Goal: Task Accomplishment & Management: Complete application form

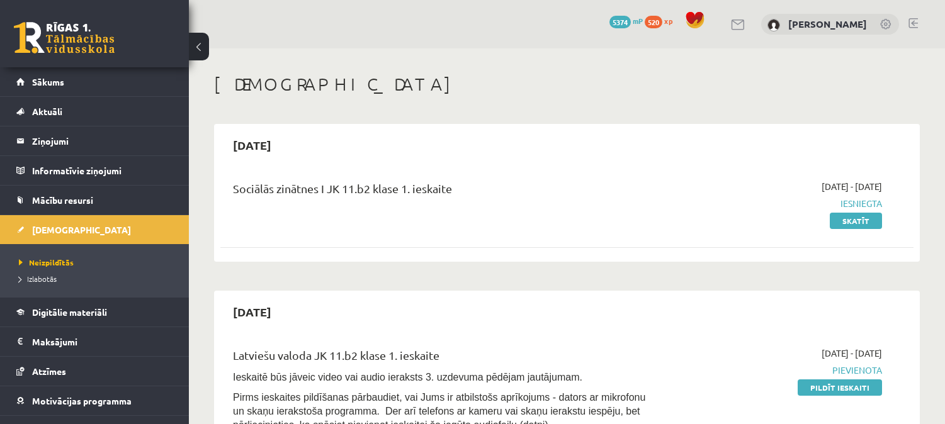
scroll to position [117, 0]
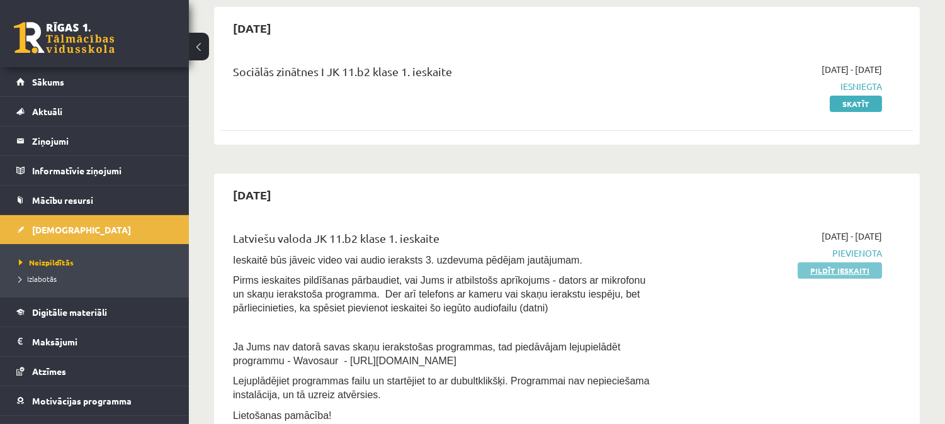
click at [812, 272] on link "Pildīt ieskaiti" at bounding box center [839, 270] width 84 height 16
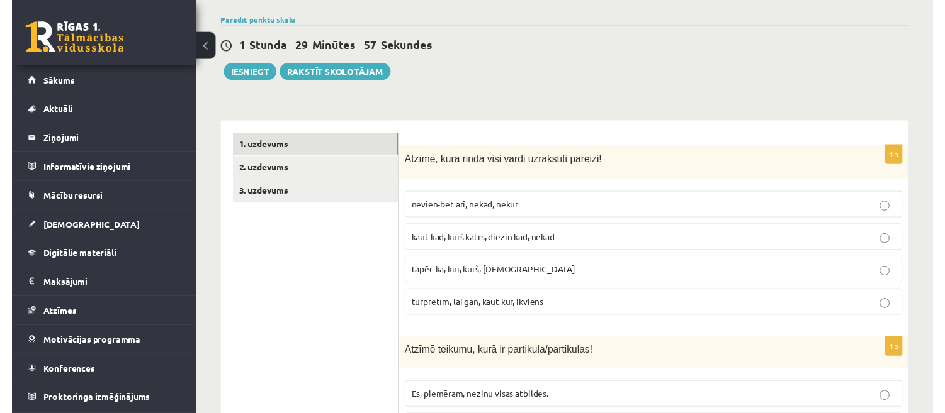
scroll to position [344, 0]
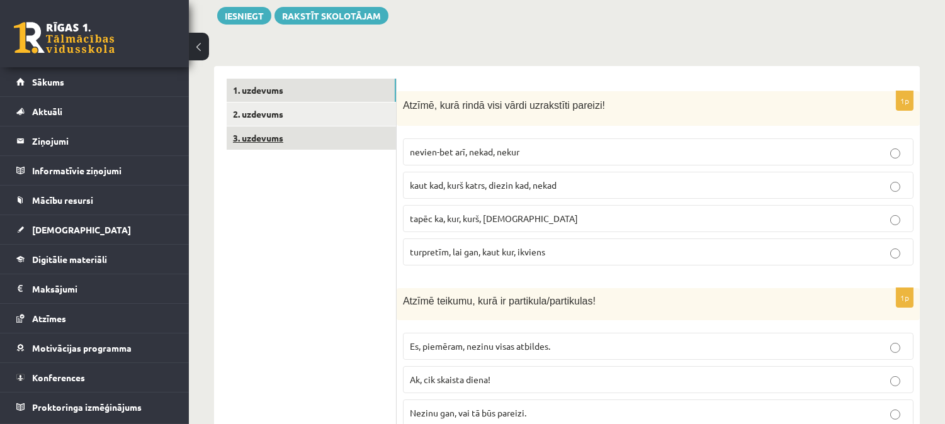
click at [341, 126] on link "3. uzdevums" at bounding box center [311, 137] width 169 height 23
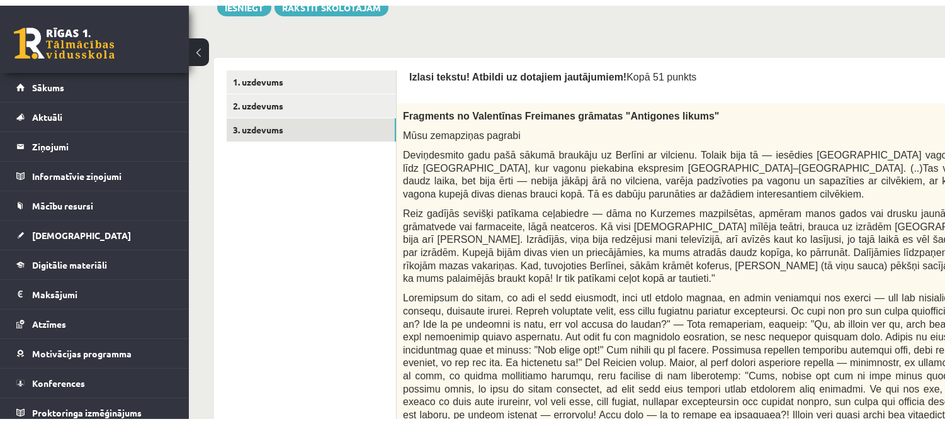
scroll to position [336, 0]
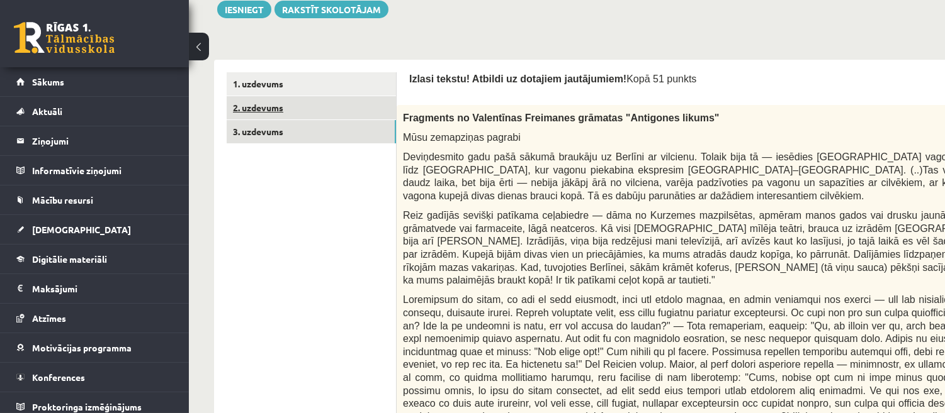
click at [311, 102] on link "2. uzdevums" at bounding box center [311, 107] width 169 height 23
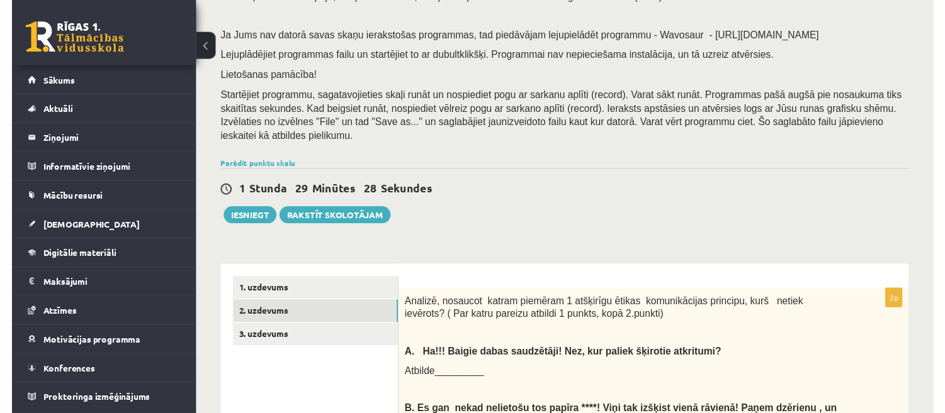
scroll to position [205, 0]
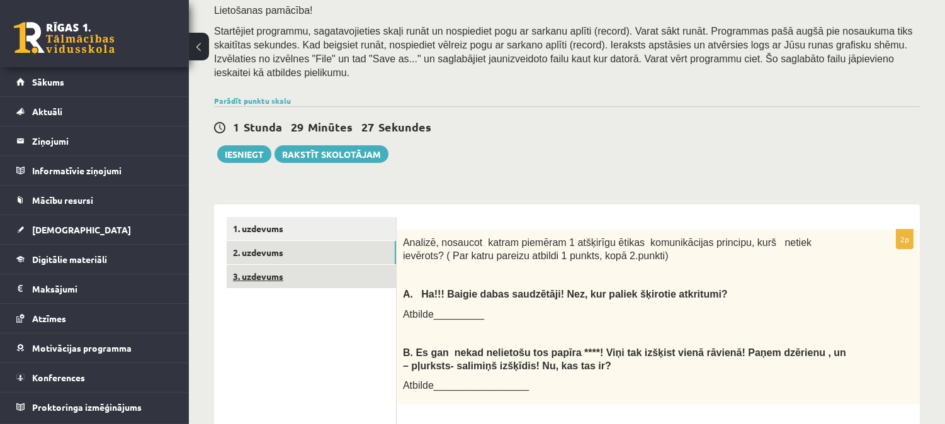
click at [300, 265] on link "3. uzdevums" at bounding box center [311, 276] width 169 height 23
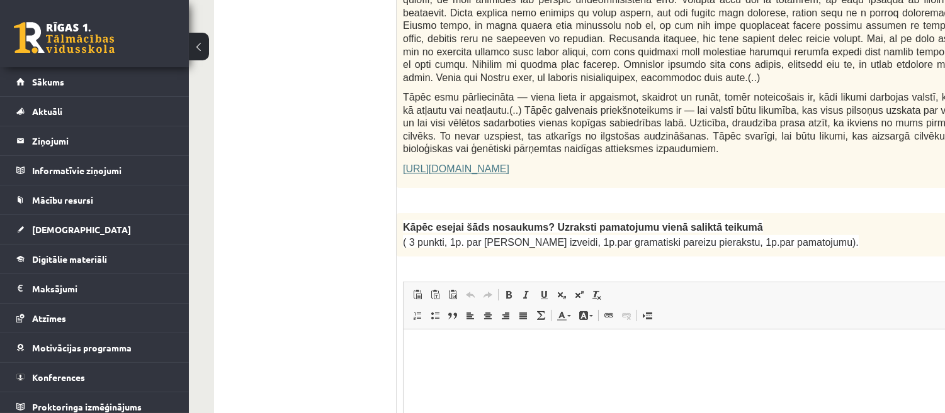
scroll to position [847, 0]
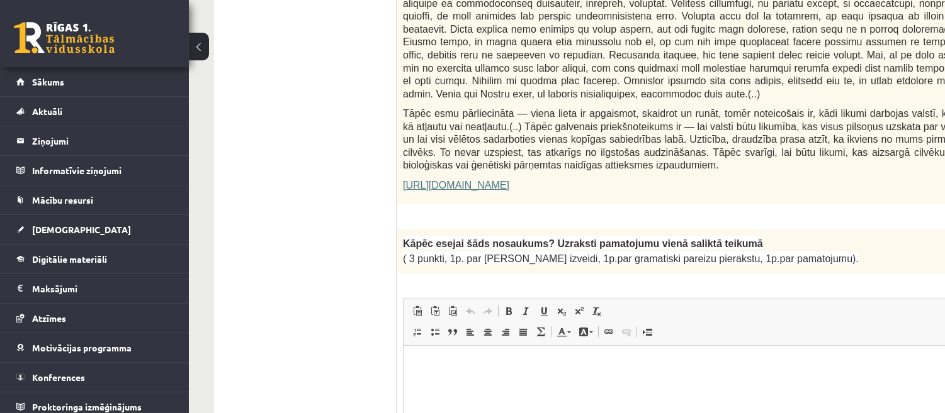
click at [509, 180] on link "https://satori.lv/article/musu-zemapzinas-pagrabi" at bounding box center [456, 185] width 106 height 11
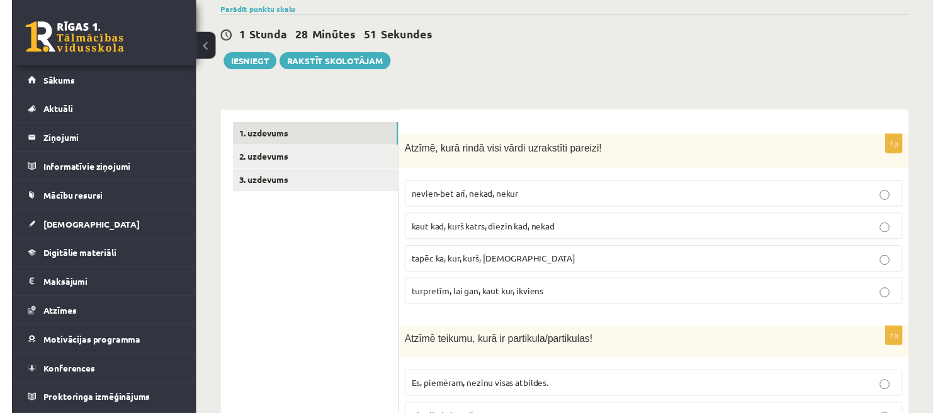
scroll to position [159, 0]
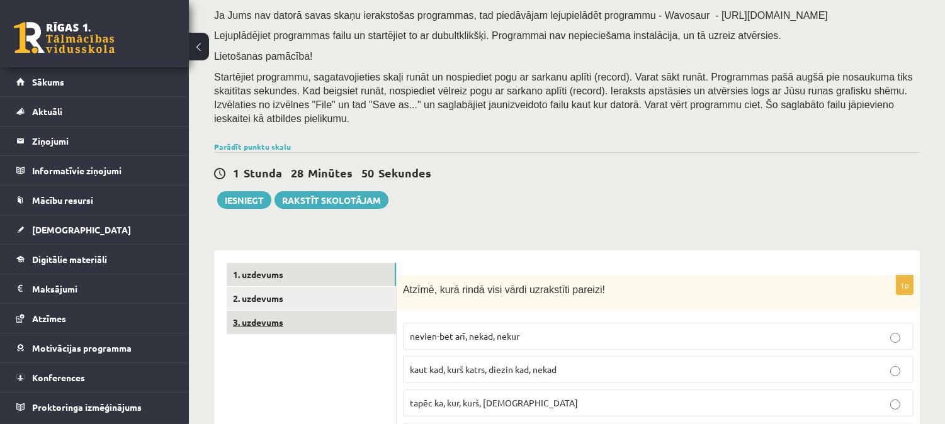
click at [298, 311] on link "3. uzdevums" at bounding box center [311, 322] width 169 height 23
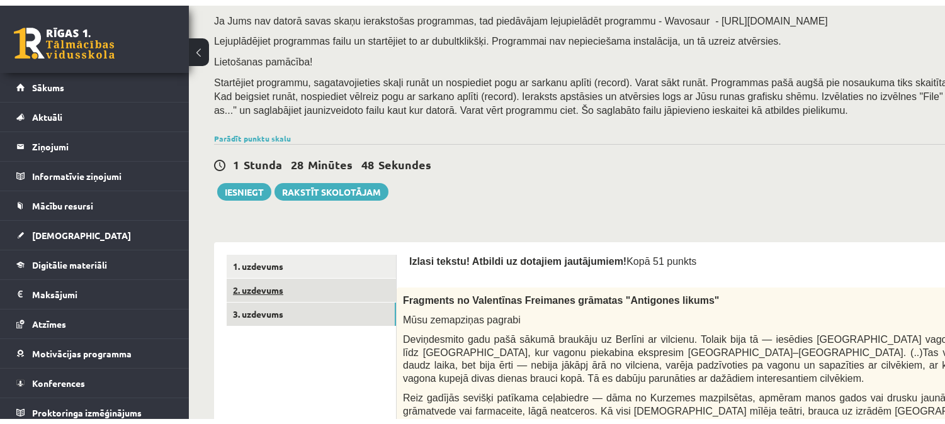
scroll to position [0, 0]
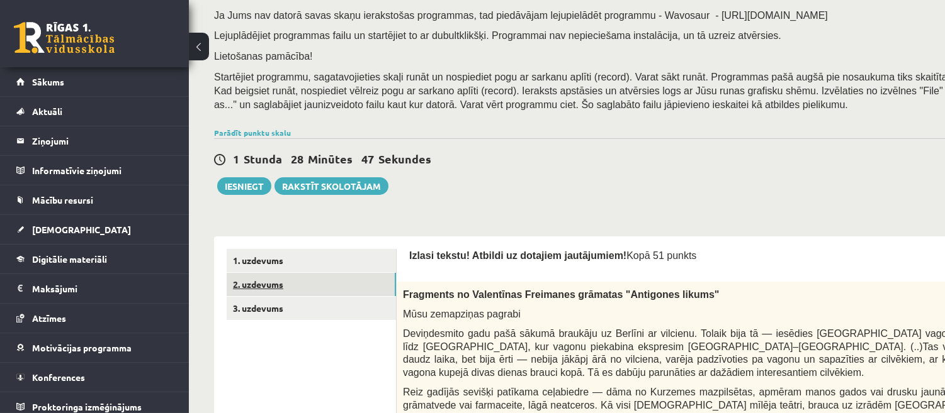
click at [334, 293] on link "2. uzdevums" at bounding box center [311, 284] width 169 height 23
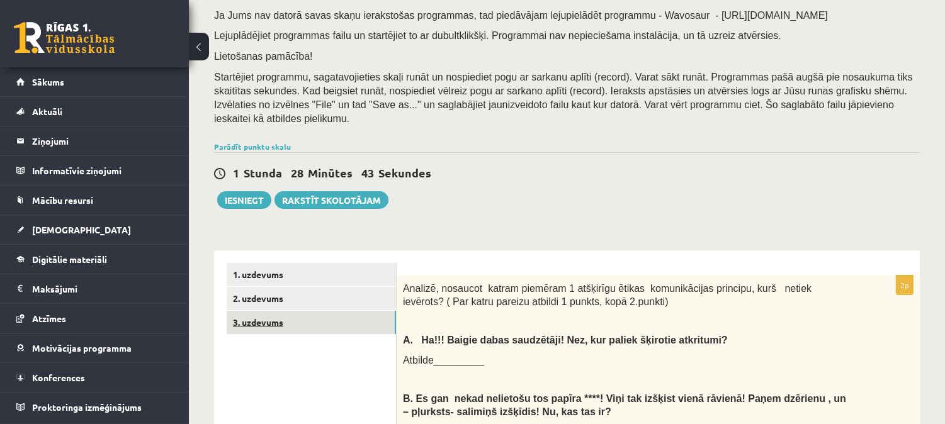
click at [313, 311] on link "3. uzdevums" at bounding box center [311, 322] width 169 height 23
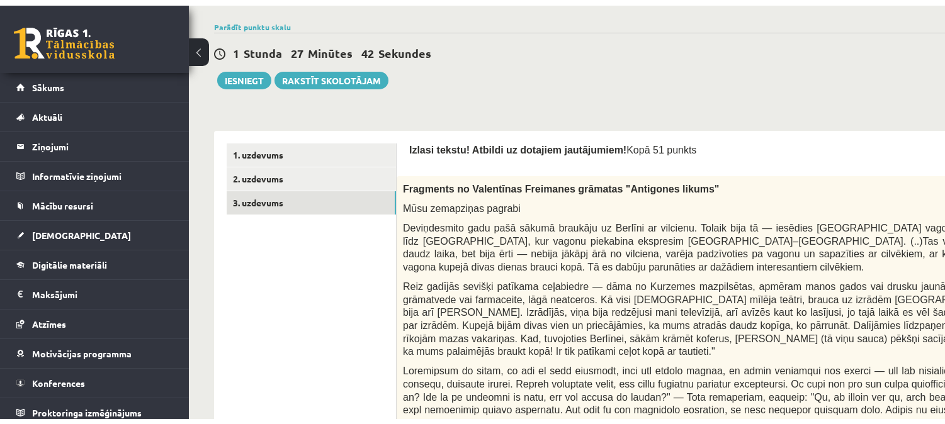
scroll to position [254, 0]
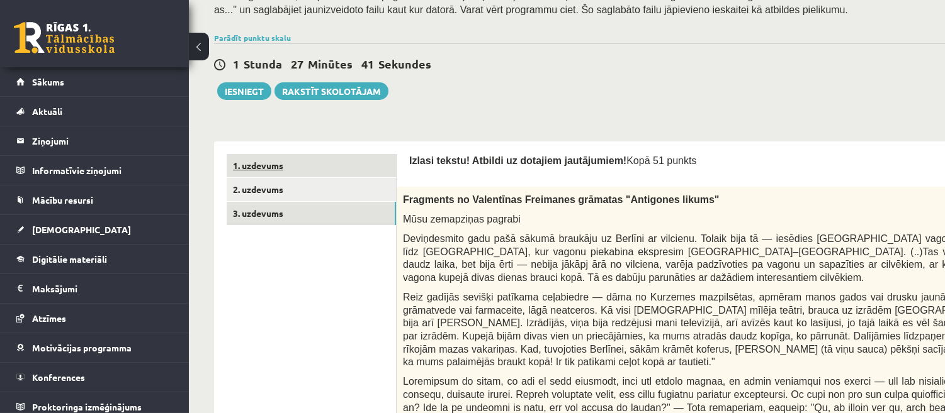
click at [299, 165] on link "1. uzdevums" at bounding box center [311, 165] width 169 height 23
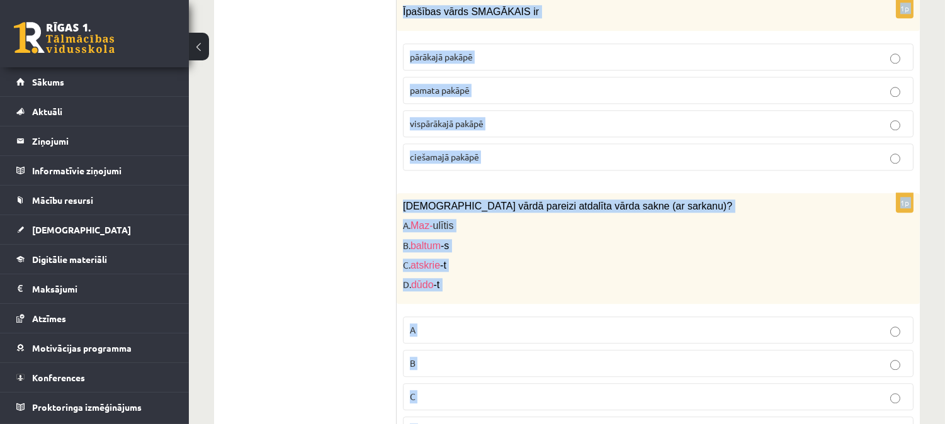
scroll to position [6124, 0]
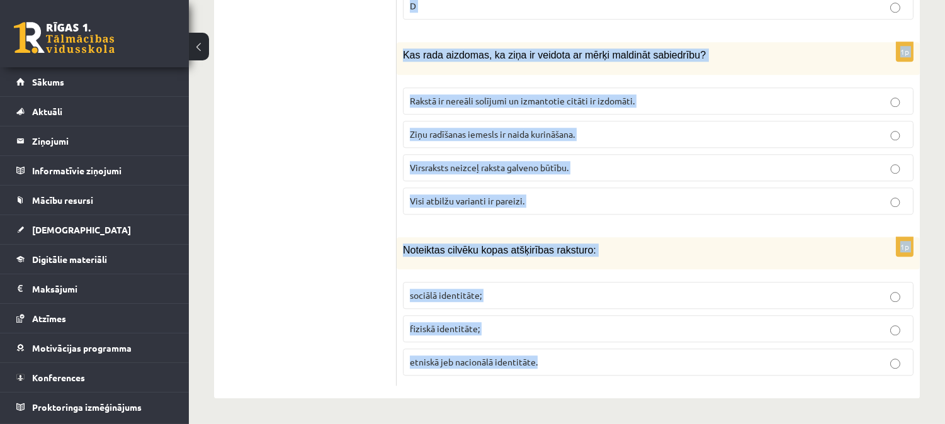
drag, startPoint x: 401, startPoint y: 175, endPoint x: 593, endPoint y: 374, distance: 276.8
copy form "Atzīmē, kurā rindā visi vārdi uzrakstīti pareizi! nevien-bet arī, nekad, nekur …"
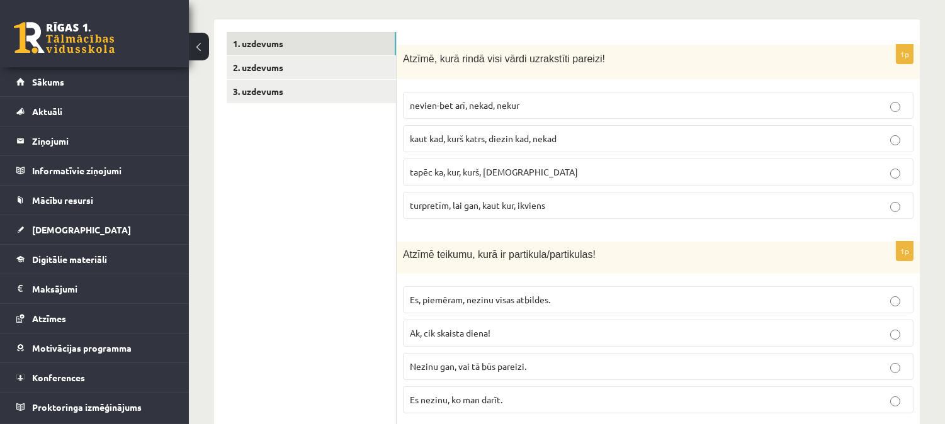
scroll to position [401, 0]
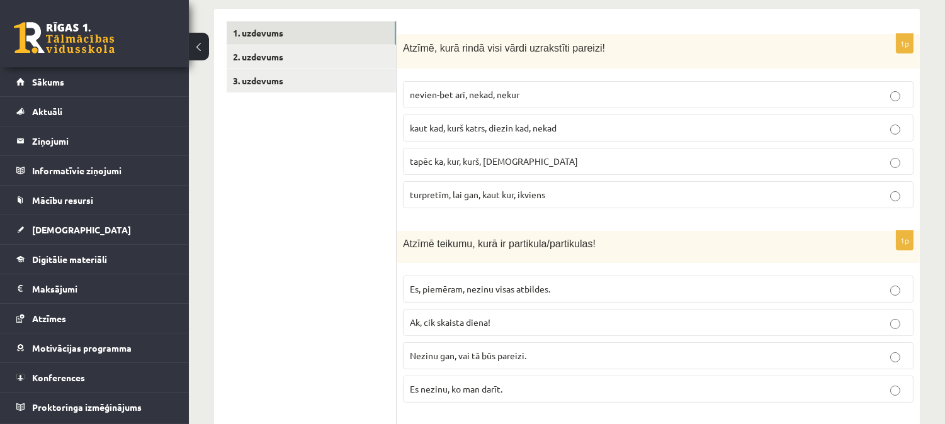
click at [481, 122] on span "kaut kad, kurš katrs, diezin kad, nekad" at bounding box center [483, 127] width 147 height 11
click at [498, 349] on label "Nezinu gan, vai tā būs pareizi." at bounding box center [658, 355] width 510 height 27
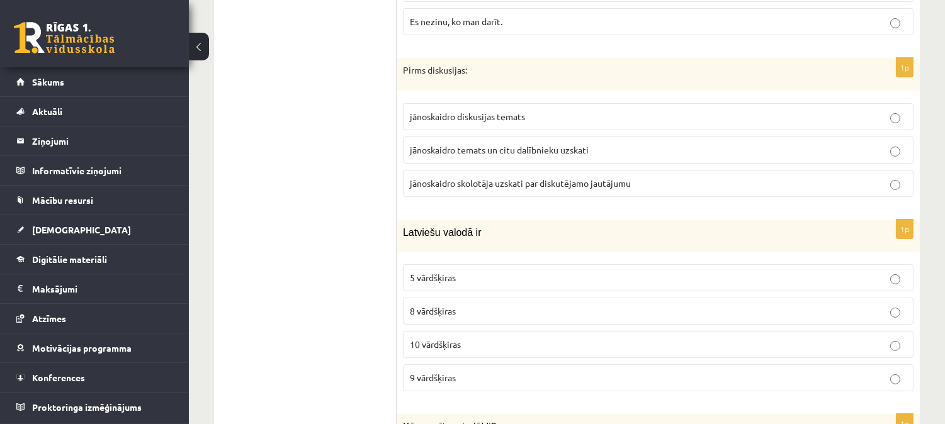
scroll to position [802, 0]
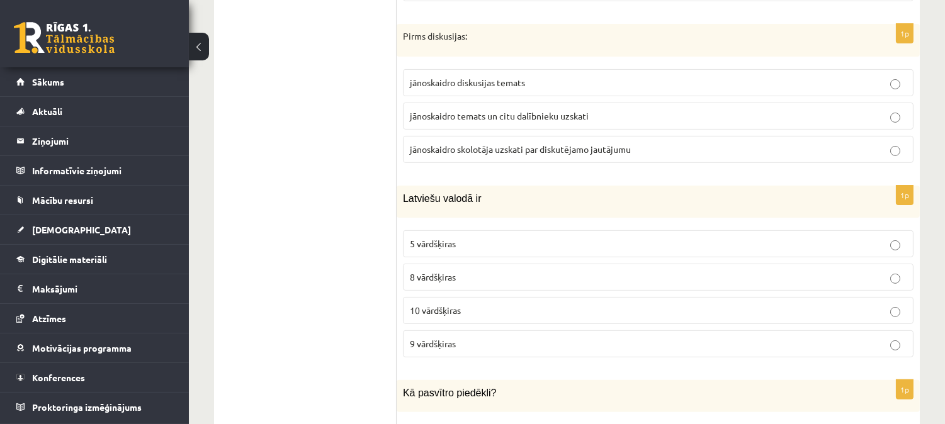
click at [488, 110] on span "jānoskaidro temats un citu dalībnieku uzskati" at bounding box center [499, 115] width 179 height 11
click at [442, 338] on span "9 vārdšķiras" at bounding box center [433, 343] width 46 height 11
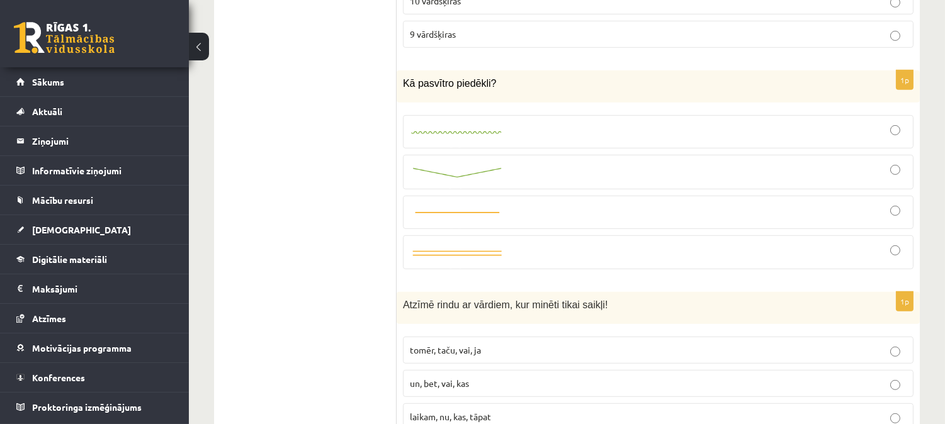
scroll to position [1135, 0]
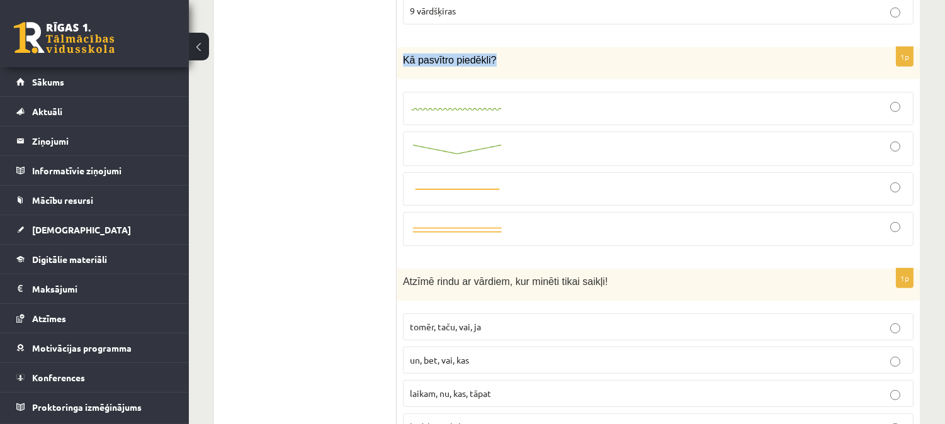
drag, startPoint x: 404, startPoint y: 45, endPoint x: 488, endPoint y: 59, distance: 85.4
click at [488, 59] on div "Kā pasvītro piedēkli?" at bounding box center [657, 63] width 523 height 32
copy span "Kā pasvītro piedēkli?"
click at [488, 59] on div "Kā pasvītro piedēkli?" at bounding box center [657, 63] width 523 height 32
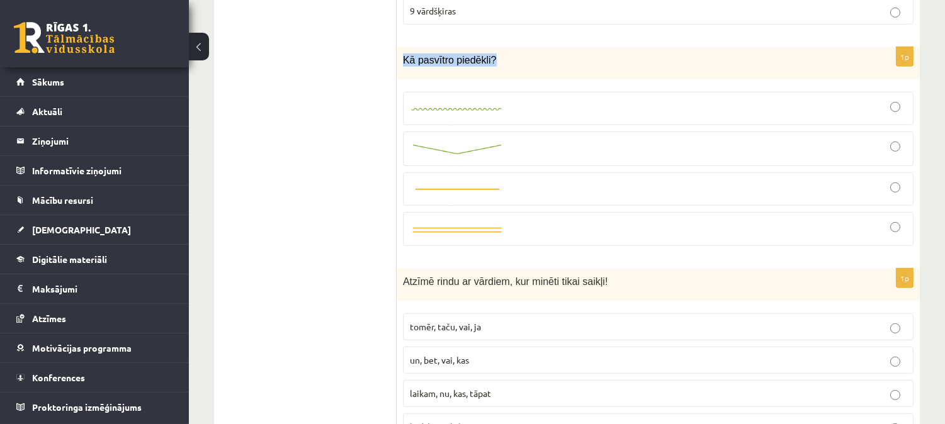
drag, startPoint x: 403, startPoint y: 43, endPoint x: 536, endPoint y: 65, distance: 134.6
click at [536, 65] on div "Kā pasvītro piedēkli?" at bounding box center [657, 63] width 523 height 32
copy span "Kā pasvītro piedēkli?"
click at [422, 145] on div at bounding box center [658, 148] width 497 height 21
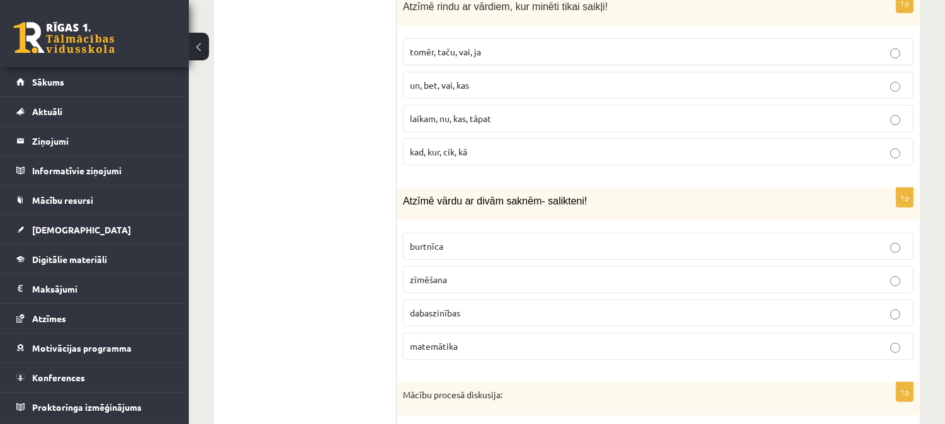
click at [451, 45] on p "tomēr, taču, vai, ja" at bounding box center [658, 51] width 497 height 13
click at [461, 306] on p "dabaszinības" at bounding box center [658, 312] width 497 height 13
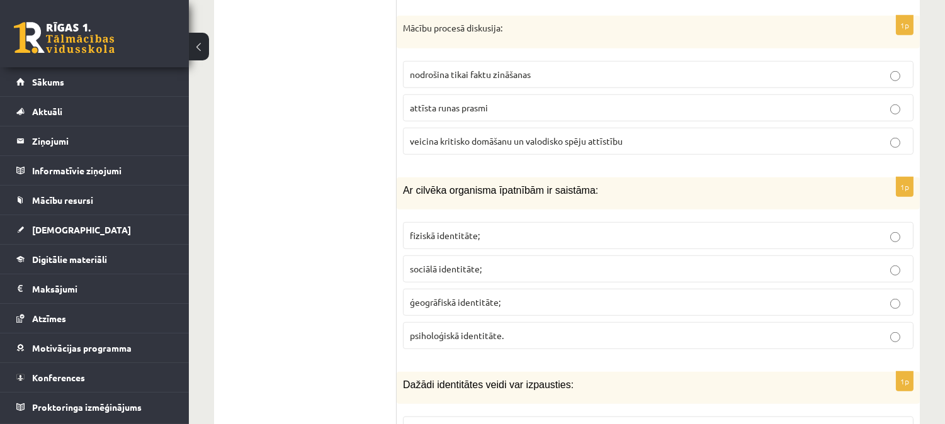
scroll to position [1789, 0]
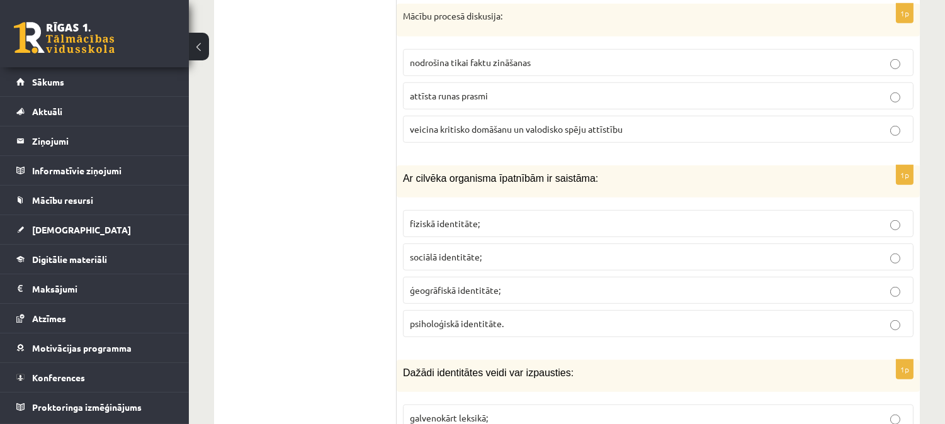
click at [448, 123] on span "veicina kritisko domāšanu un valodisko spēju attīstību" at bounding box center [516, 128] width 213 height 11
click at [447, 218] on span "fiziskā identitāte;" at bounding box center [445, 223] width 70 height 11
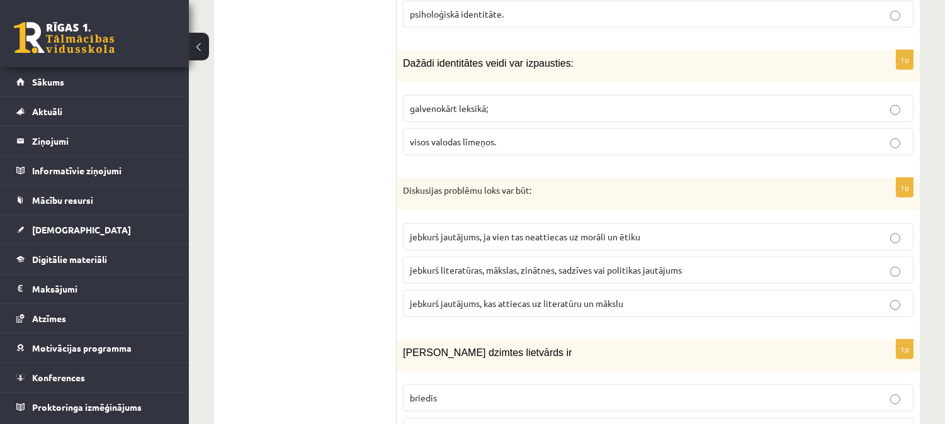
scroll to position [2110, 0]
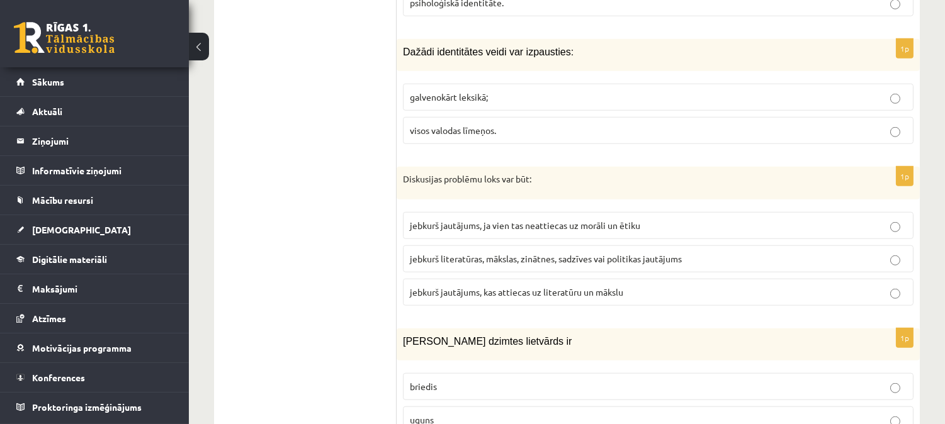
click at [470, 125] on span "visos valodas līmeņos." at bounding box center [453, 130] width 86 height 11
click at [461, 245] on label "jebkurš literatūras, mākslas, zinātnes, sadzīves vai politikas jautājums" at bounding box center [658, 258] width 510 height 27
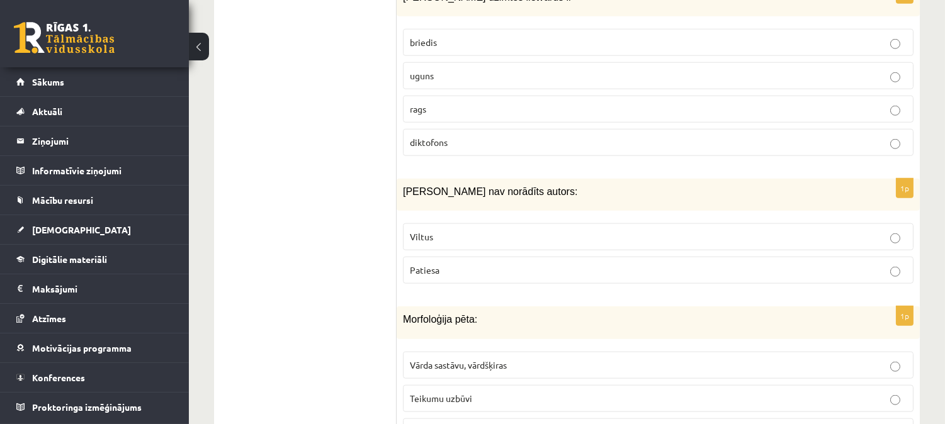
scroll to position [2466, 0]
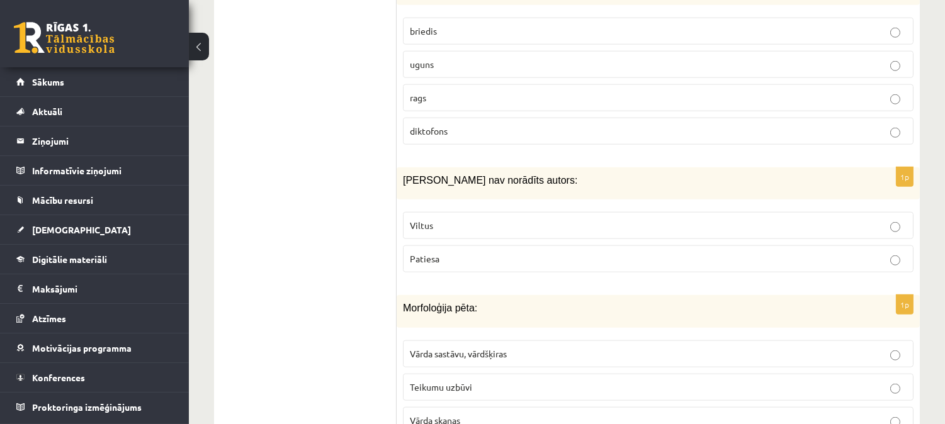
click at [445, 58] on p "uguns" at bounding box center [658, 64] width 497 height 13
click at [450, 219] on p "Viltus" at bounding box center [658, 225] width 497 height 13
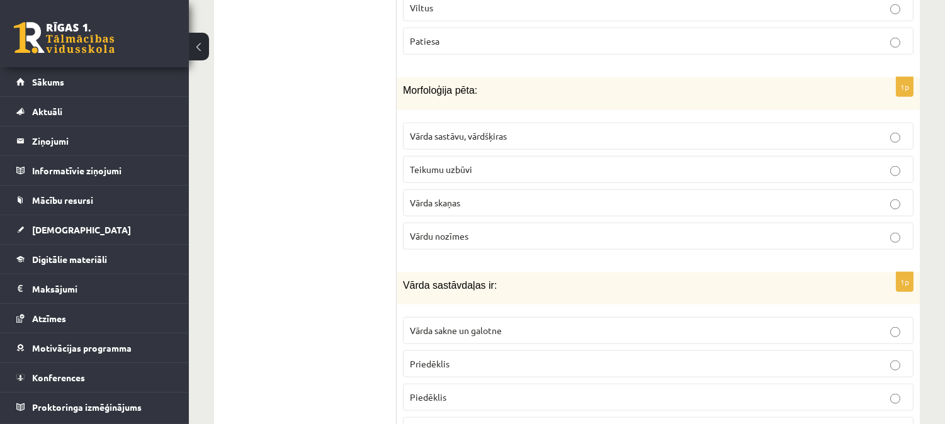
scroll to position [2707, 0]
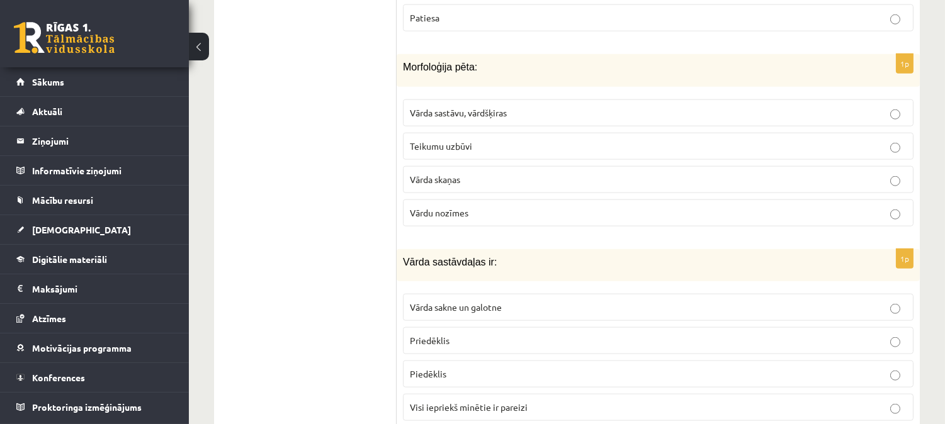
click at [473, 110] on p "Vārda sastāvu, vārdšķiras" at bounding box center [658, 112] width 497 height 13
click at [505, 394] on label "Visi iepriekš minētie ir pareizi" at bounding box center [658, 407] width 510 height 27
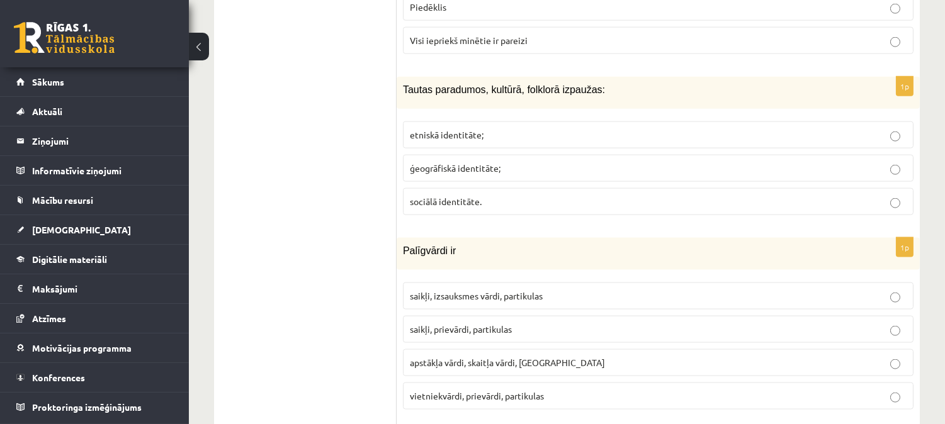
scroll to position [3085, 0]
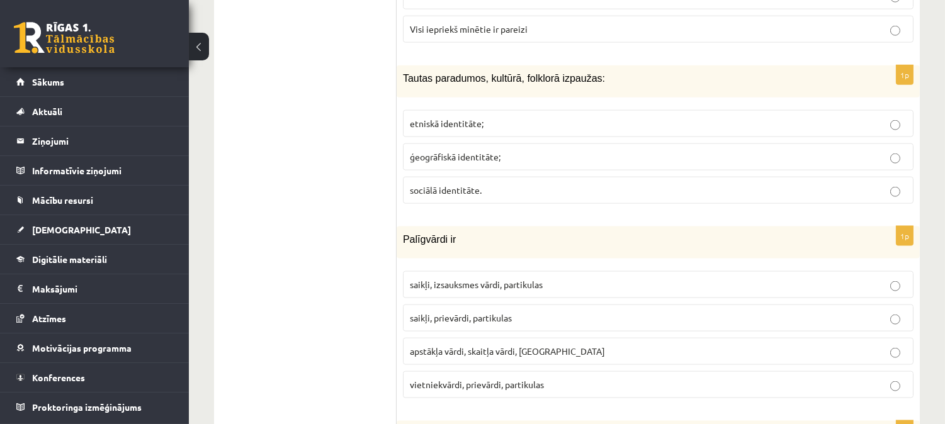
click at [460, 118] on span "etniskā identitāte;" at bounding box center [447, 123] width 74 height 11
click at [529, 315] on p "saikļi, prievārdi, partikulas" at bounding box center [658, 318] width 497 height 13
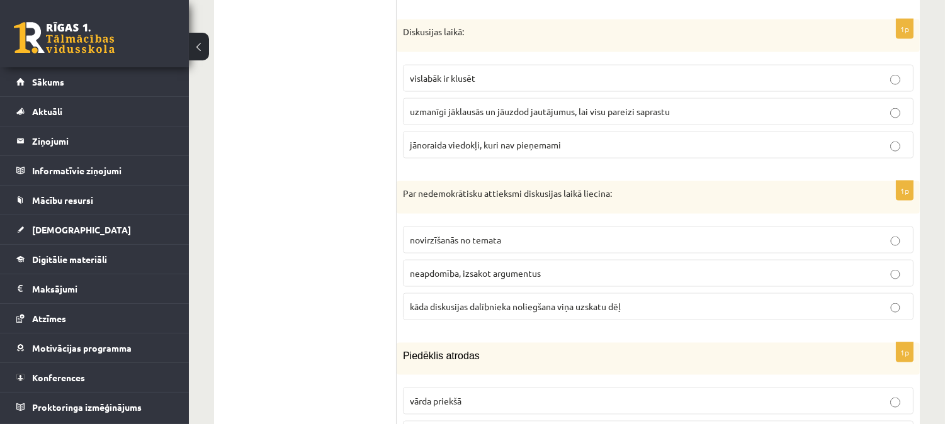
scroll to position [3498, 0]
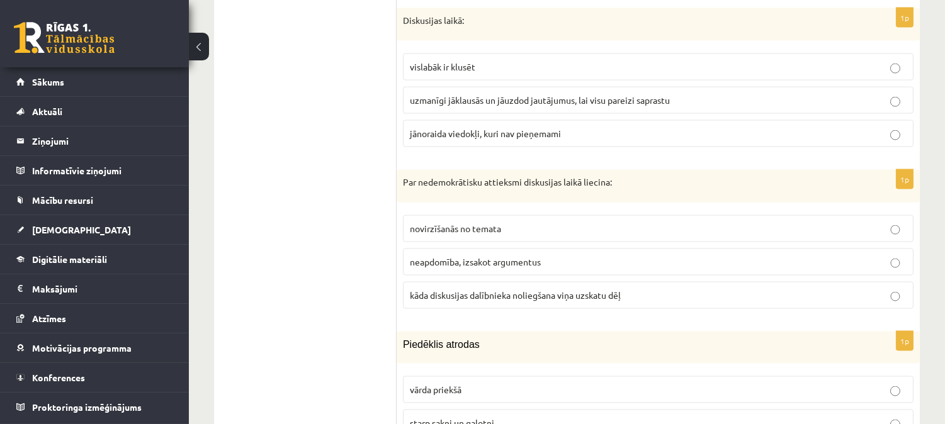
click at [436, 108] on label "uzmanīgi jāklausās un jāuzdod jautājumus, lai visu pareizi saprastu" at bounding box center [658, 100] width 510 height 27
click at [437, 294] on p "kāda diskusijas dalībnieka noliegšana viņa uzskatu dēļ" at bounding box center [658, 295] width 497 height 13
click at [491, 410] on label "starp sakni un galotni" at bounding box center [658, 423] width 510 height 27
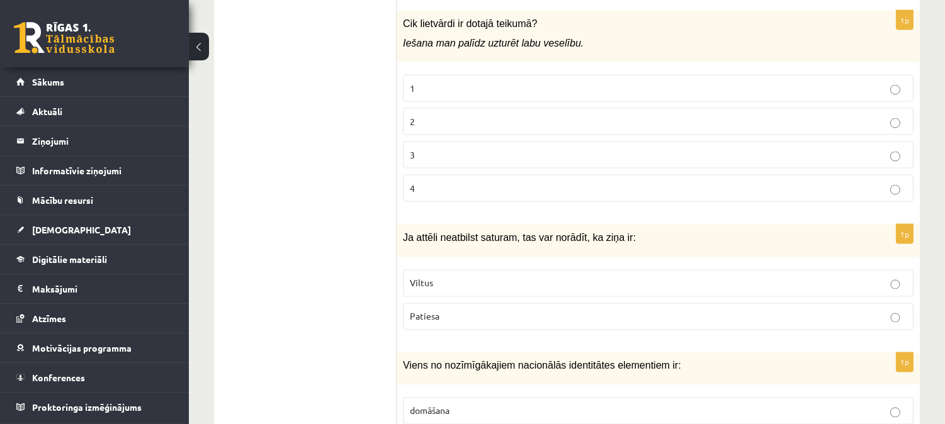
scroll to position [4002, 0]
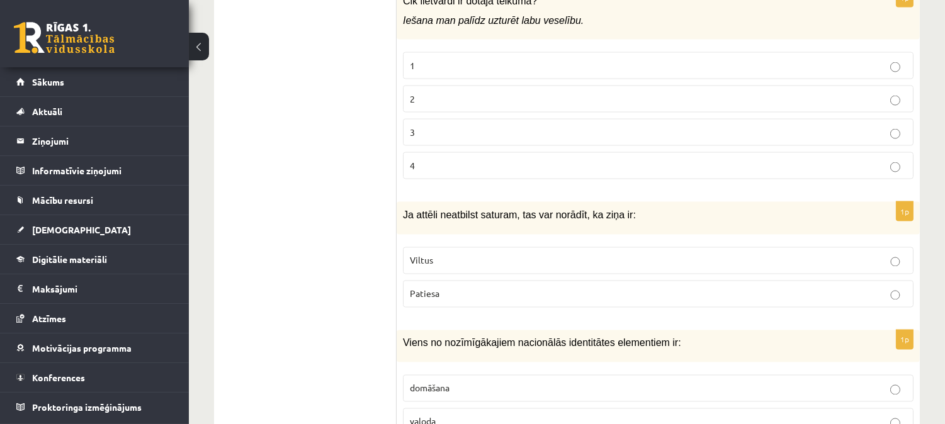
click at [443, 121] on label "3" at bounding box center [658, 132] width 510 height 27
click at [432, 254] on p "Viltus" at bounding box center [658, 260] width 497 height 13
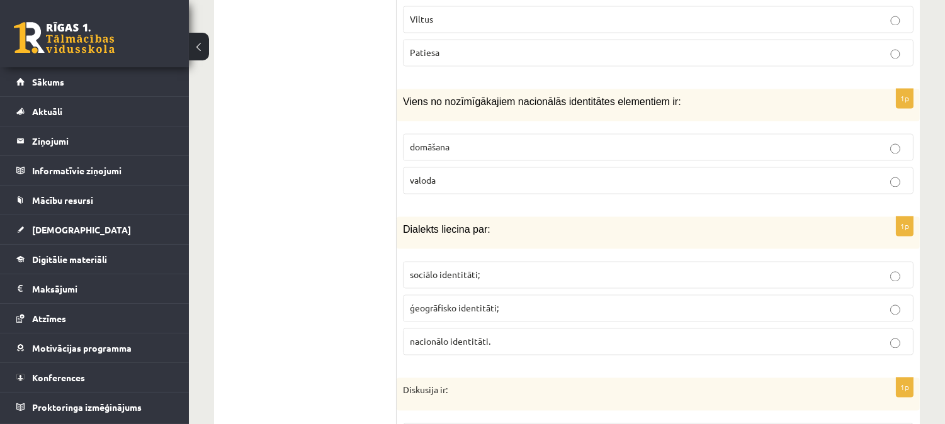
scroll to position [4255, 0]
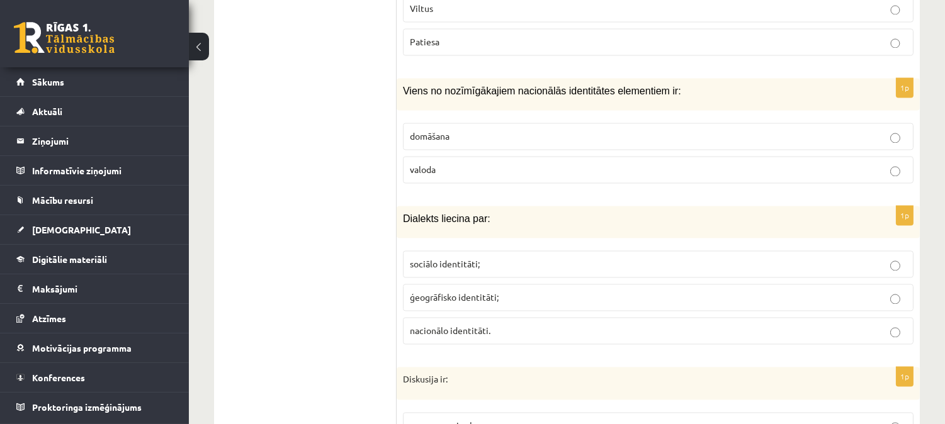
click at [430, 164] on span "valoda" at bounding box center [423, 169] width 26 height 11
click at [481, 301] on label "ģeogrāfisko identitāti;" at bounding box center [658, 297] width 510 height 27
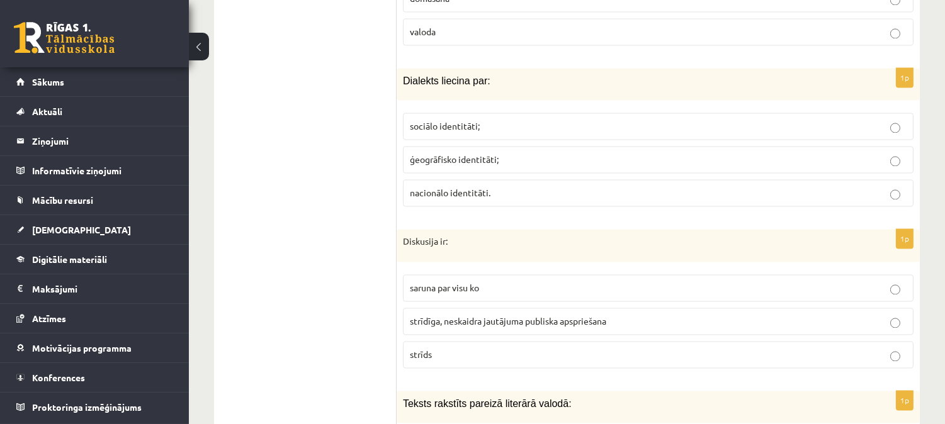
scroll to position [4519, 0]
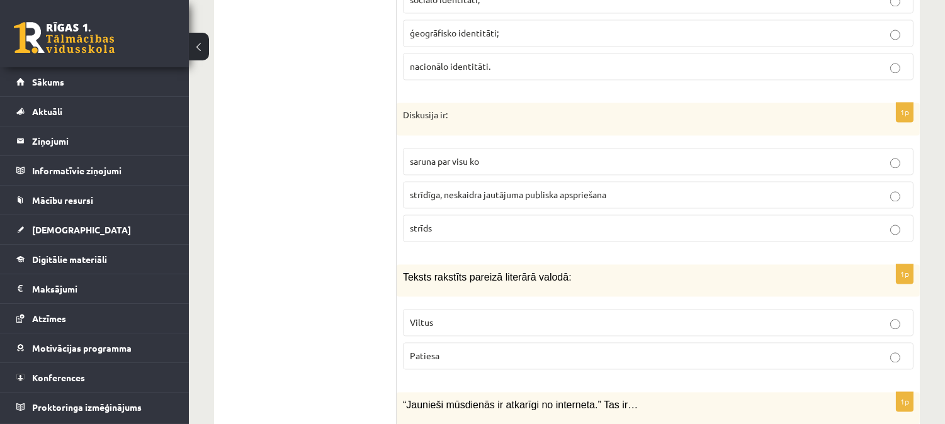
click at [429, 196] on span "strīdīga, neskaidra jautājuma publiska apspriešana" at bounding box center [508, 194] width 196 height 11
click at [434, 323] on p "Viltus" at bounding box center [658, 322] width 497 height 13
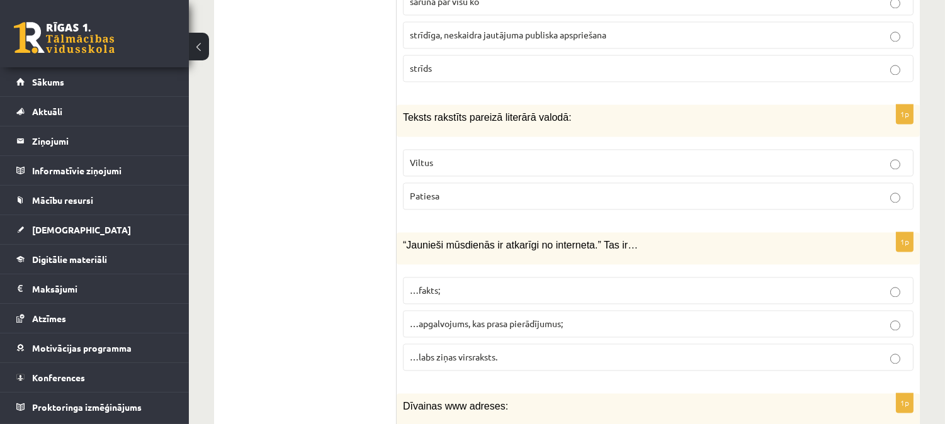
scroll to position [4668, 0]
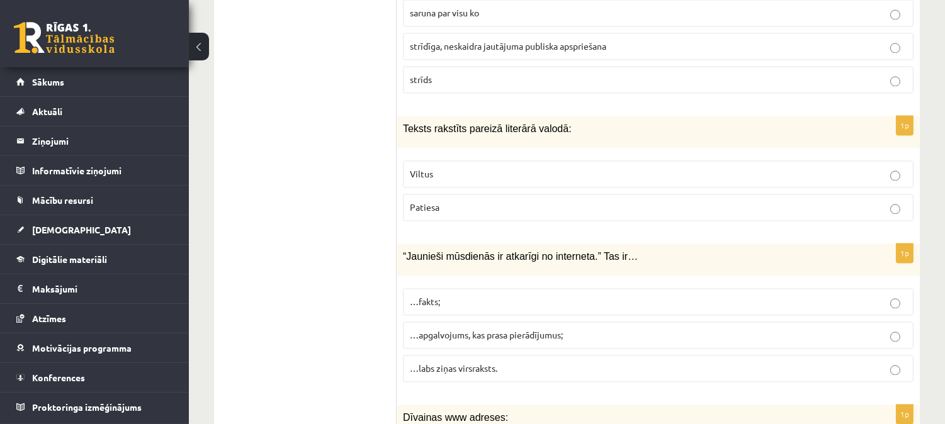
click at [454, 203] on p "Patiesa" at bounding box center [658, 207] width 497 height 13
click at [499, 335] on span "…apgalvojums, kas prasa pierādījumus;" at bounding box center [486, 334] width 153 height 11
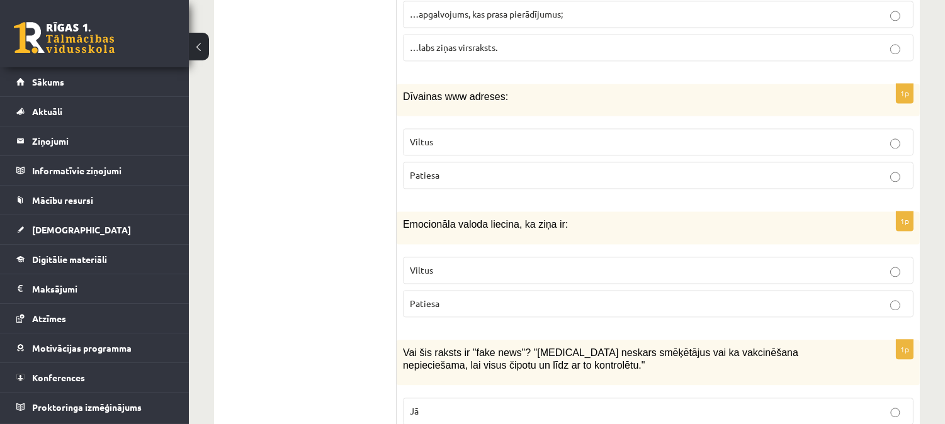
scroll to position [5000, 0]
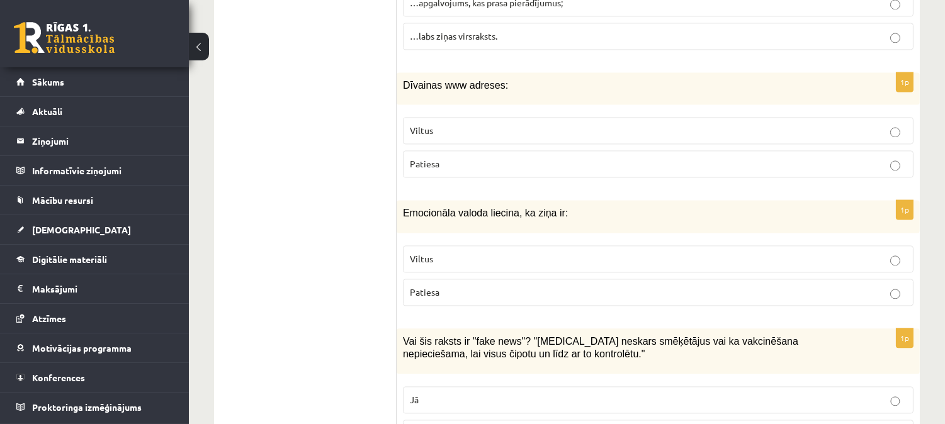
click at [439, 132] on p "Viltus" at bounding box center [658, 130] width 497 height 13
click at [462, 258] on p "Viltus" at bounding box center [658, 258] width 497 height 13
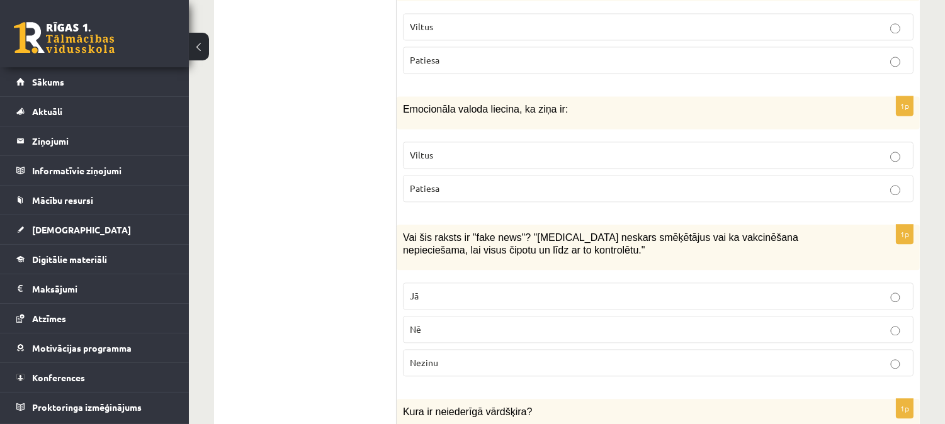
scroll to position [5299, 0]
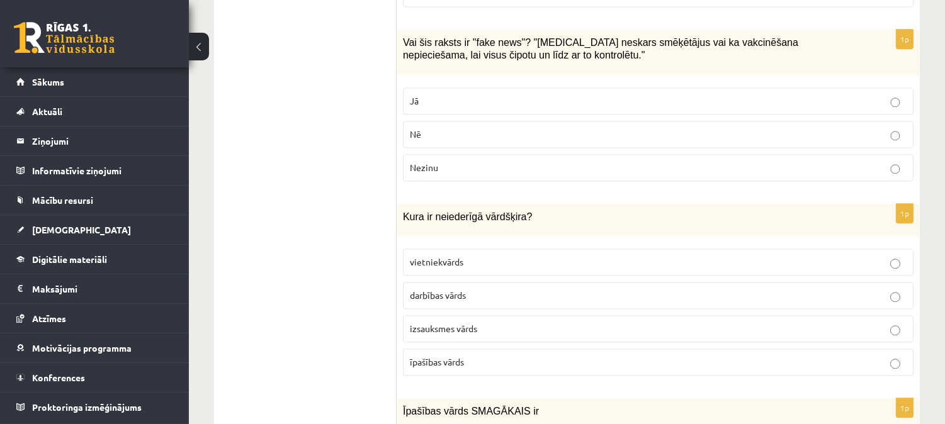
click at [513, 103] on p "Jā" at bounding box center [658, 100] width 497 height 13
click at [529, 328] on p "izsauksmes vārds" at bounding box center [658, 328] width 497 height 13
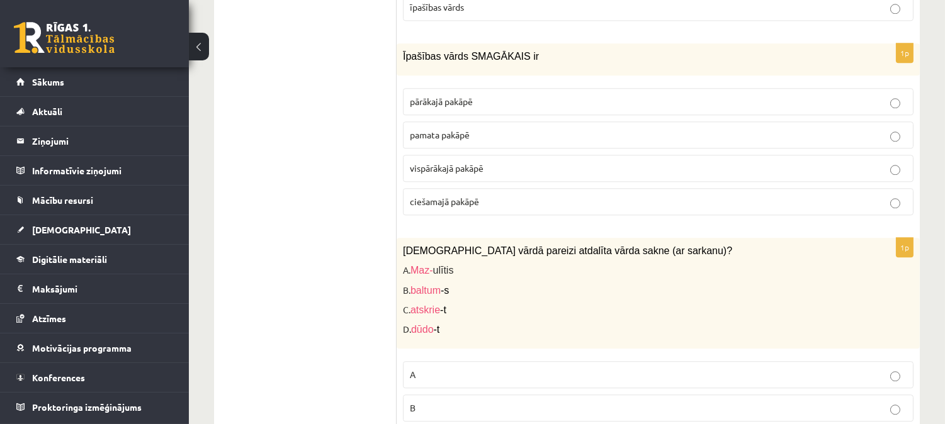
scroll to position [5689, 0]
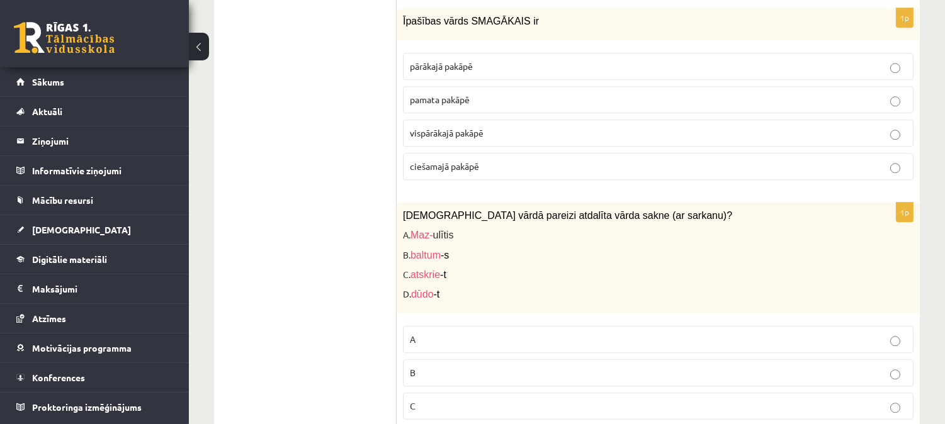
click at [429, 63] on span "pārākajā pakāpē" at bounding box center [441, 65] width 63 height 11
click at [471, 407] on p "C" at bounding box center [658, 406] width 497 height 13
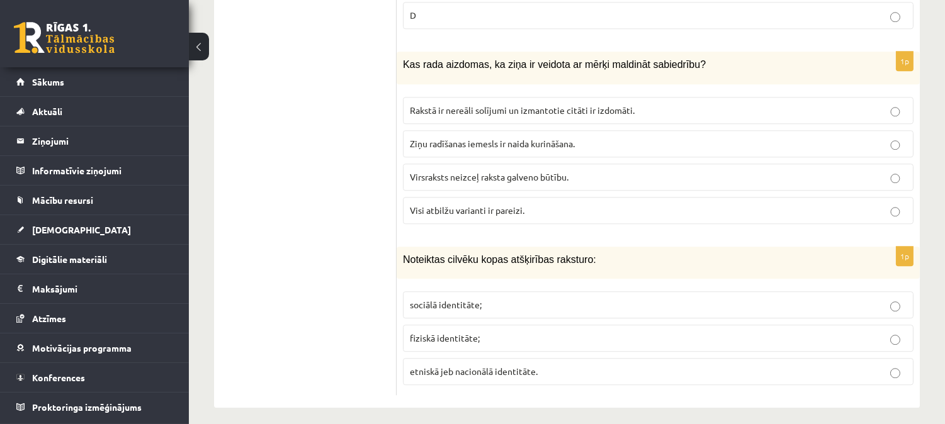
scroll to position [6124, 0]
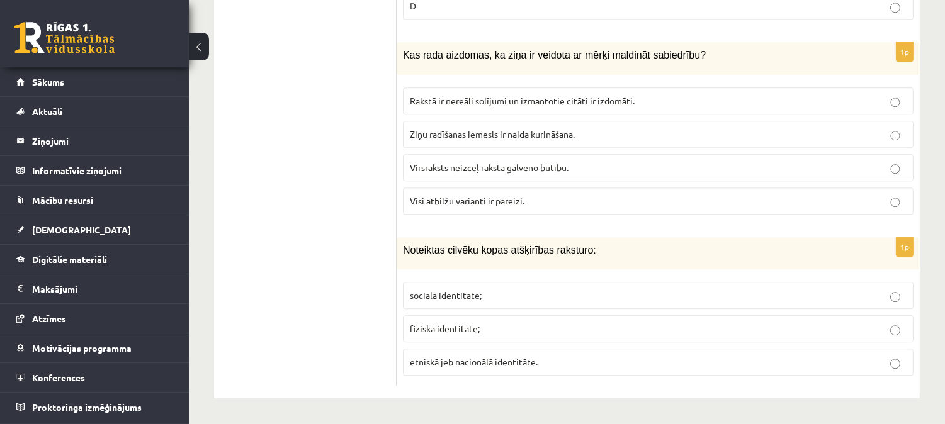
click at [526, 200] on p "Visi atbilžu varianti ir pareizi." at bounding box center [658, 200] width 497 height 13
click at [467, 288] on label "sociālā identitāte;" at bounding box center [658, 295] width 510 height 27
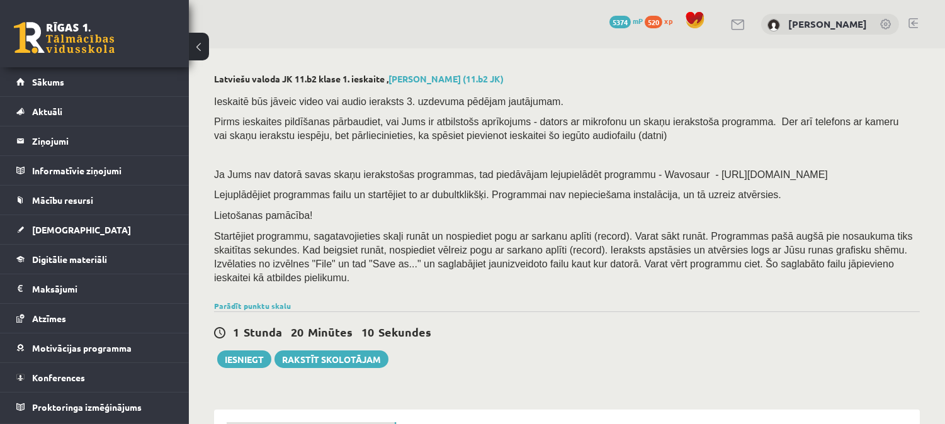
scroll to position [286, 0]
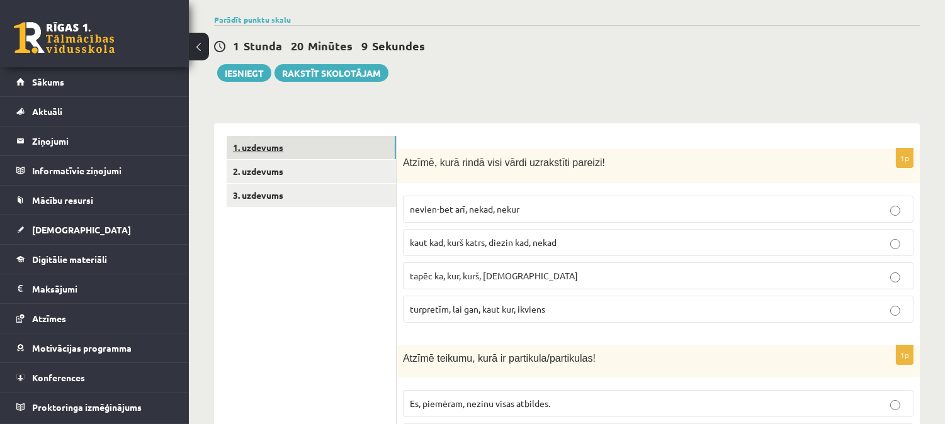
click at [296, 137] on link "1. uzdevums" at bounding box center [311, 147] width 169 height 23
click at [294, 160] on link "2. uzdevums" at bounding box center [311, 171] width 169 height 23
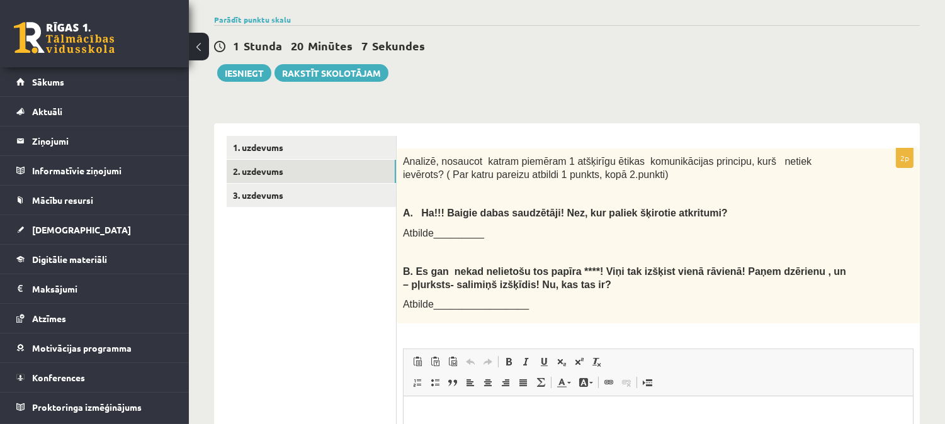
scroll to position [0, 0]
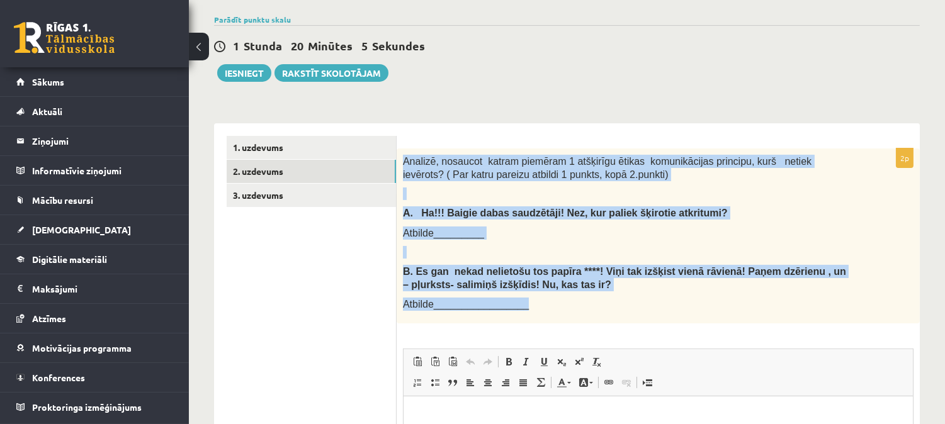
drag, startPoint x: 401, startPoint y: 146, endPoint x: 535, endPoint y: 290, distance: 196.4
click at [535, 290] on div "Analizē, nosaucot katram piemēram 1 atšķirīgu ētikas komunikācijas principu, ku…" at bounding box center [657, 236] width 523 height 175
copy div "Analizē, nosaucot katram piemēram 1 atšķirīgu ētikas komunikācijas principu, ku…"
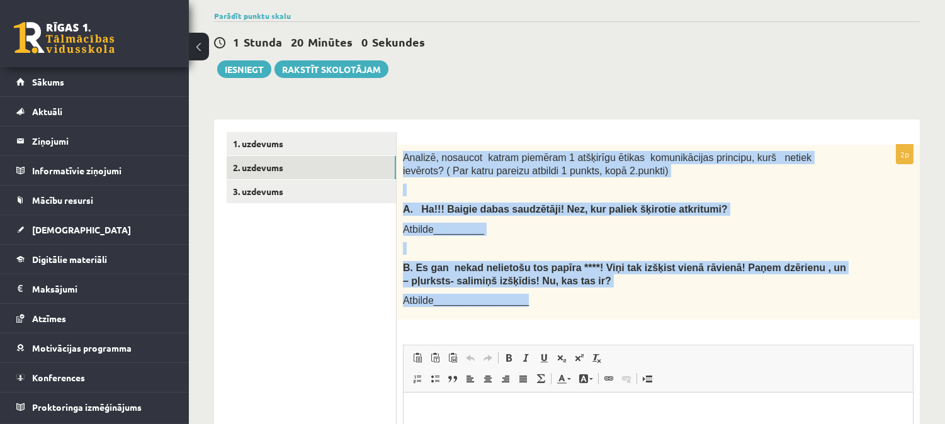
scroll to position [306, 0]
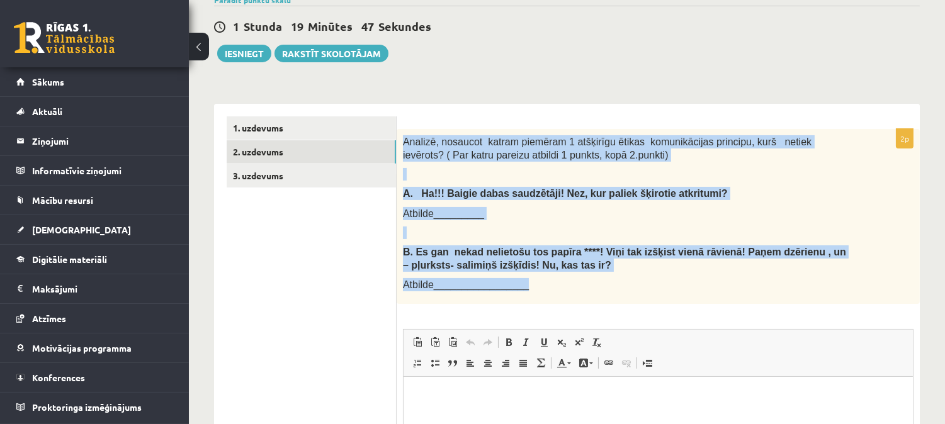
click at [612, 278] on p "Atbilde_________________" at bounding box center [626, 284] width 447 height 13
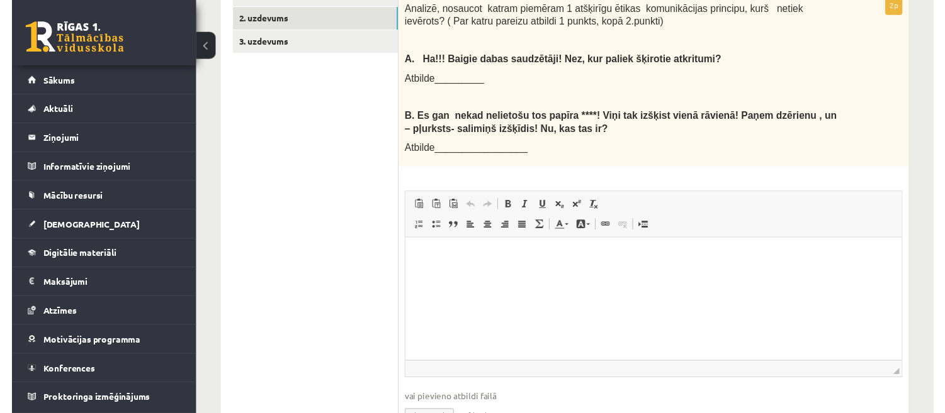
scroll to position [442, 0]
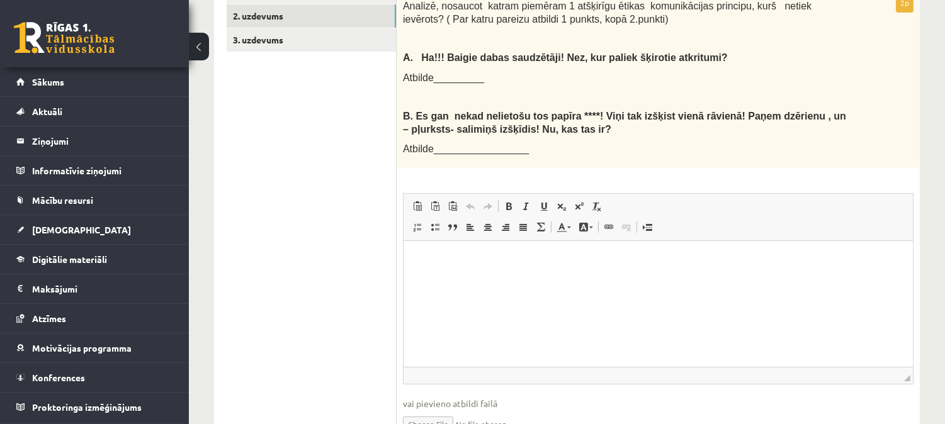
click at [435, 279] on html at bounding box center [657, 260] width 509 height 38
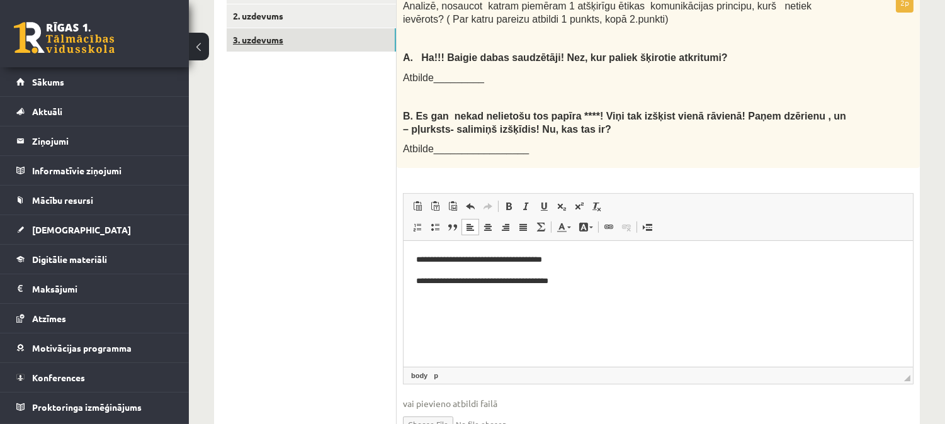
click at [311, 28] on link "3. uzdevums" at bounding box center [311, 39] width 169 height 23
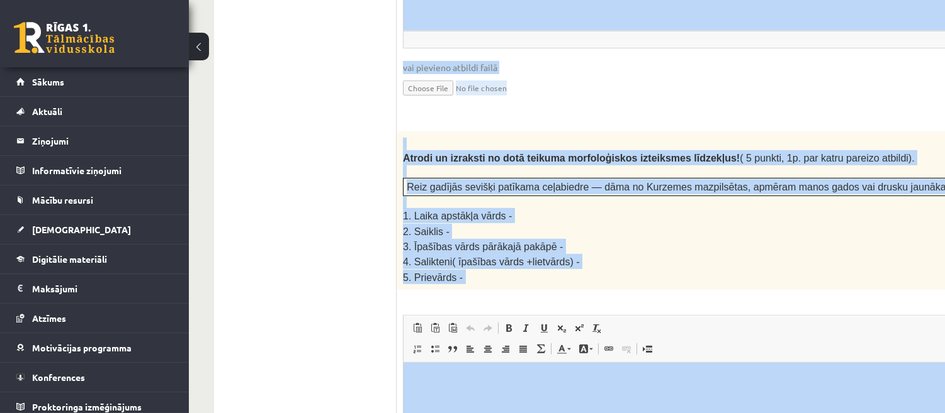
scroll to position [1663, 0]
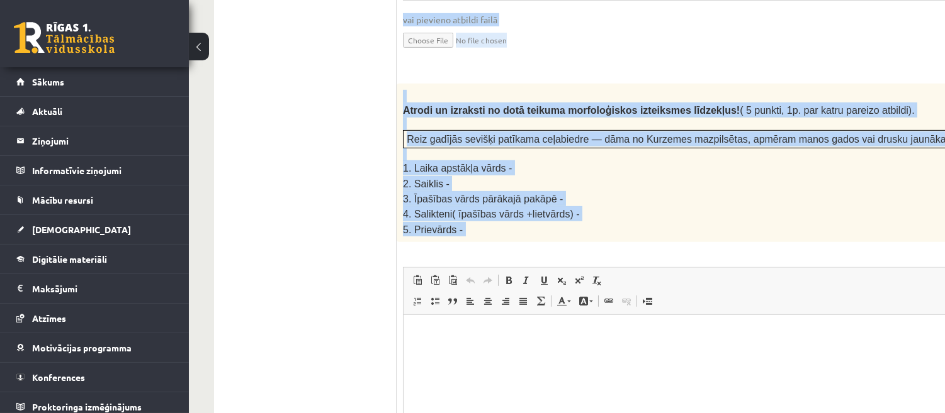
drag, startPoint x: 408, startPoint y: 126, endPoint x: 800, endPoint y: 242, distance: 408.8
copy form "Izlasi tekstu! Atbildi uz dotajiem jautājumiem! Kopā 51 punkts 0p Fragments no …"
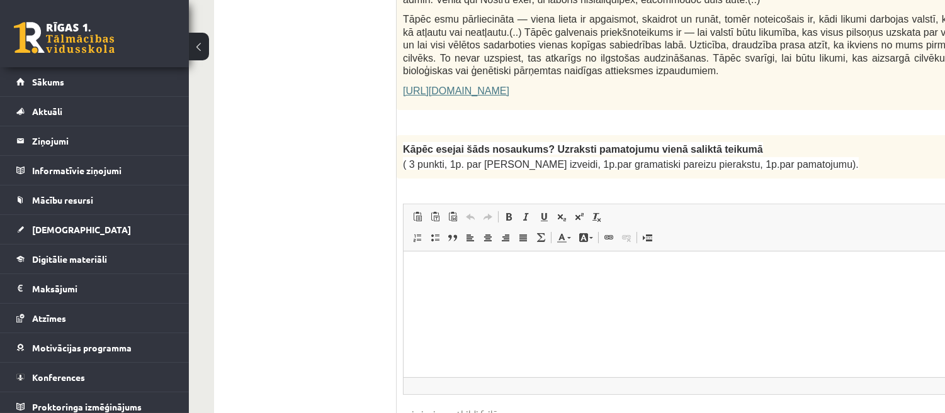
scroll to position [957, 0]
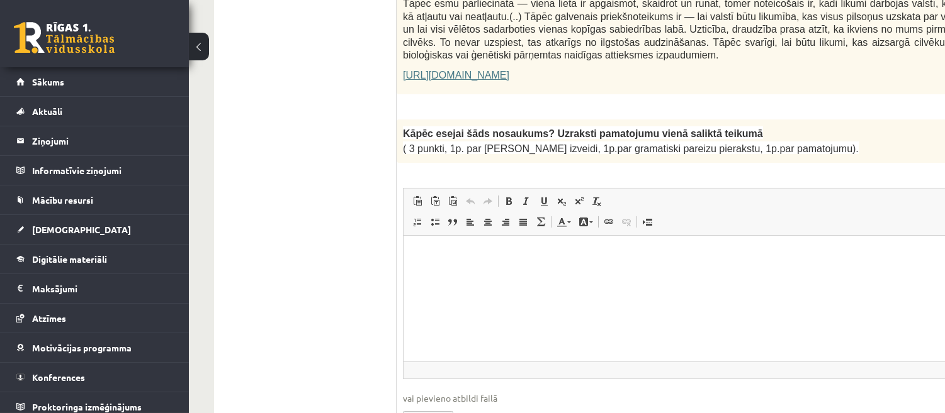
click at [636, 266] on html at bounding box center [733, 254] width 661 height 38
paste body "Bagātinātā teksta redaktors, wiswyg-editor-user-answer-47433954362020"
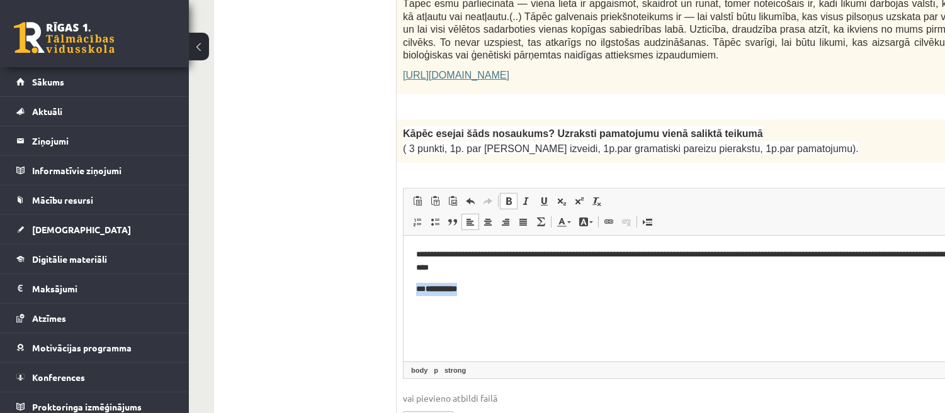
drag, startPoint x: 474, startPoint y: 295, endPoint x: 405, endPoint y: 280, distance: 71.3
click at [405, 280] on html "**********" at bounding box center [733, 271] width 661 height 72
click at [534, 266] on p "**********" at bounding box center [716, 261] width 603 height 26
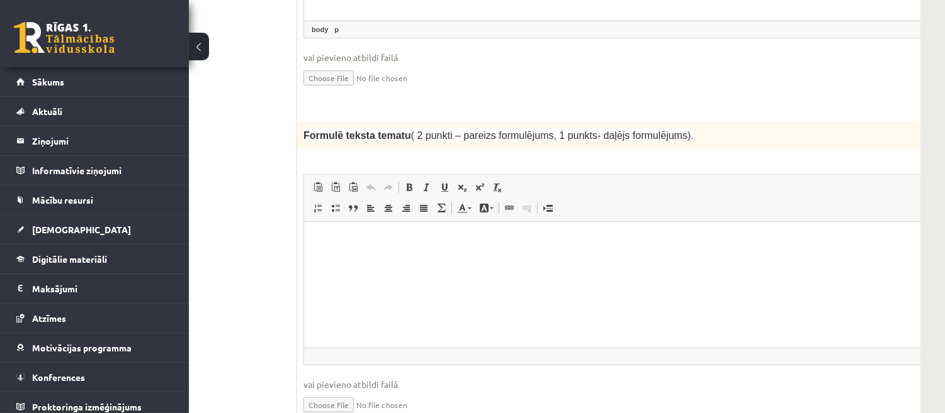
scroll to position [1306, 99]
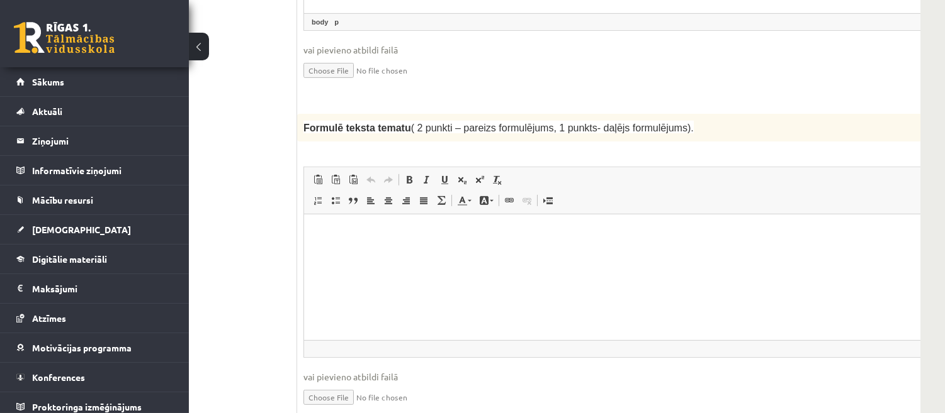
click at [360, 252] on html at bounding box center [633, 233] width 661 height 38
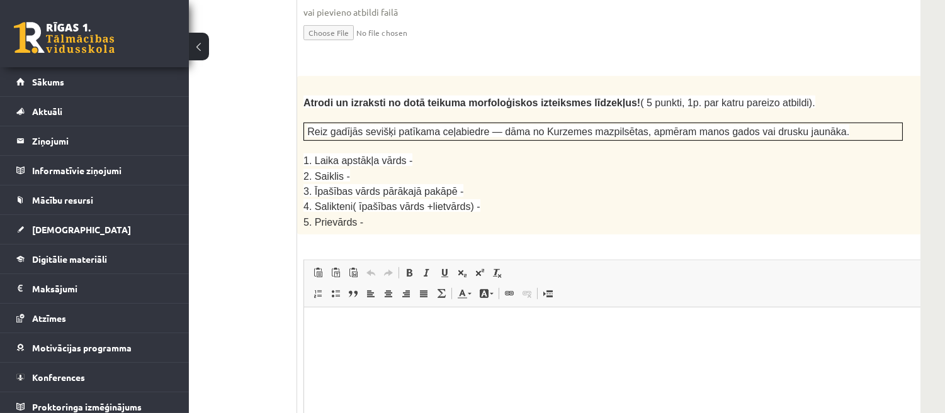
scroll to position [1639, 99]
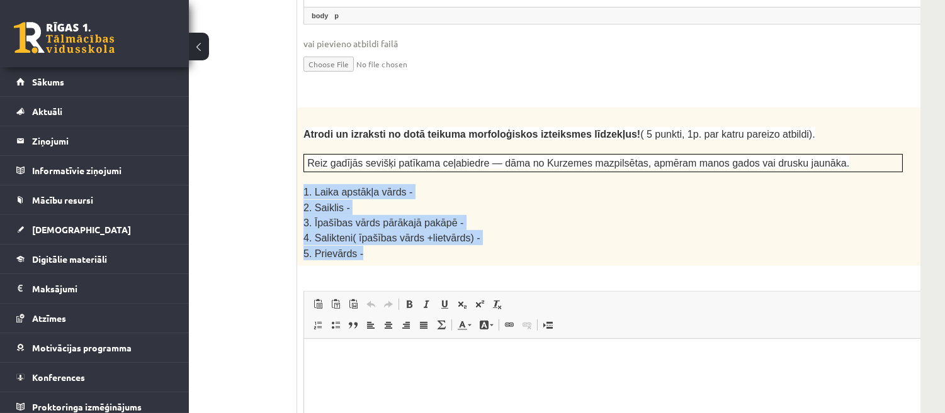
drag, startPoint x: 301, startPoint y: 146, endPoint x: 357, endPoint y: 205, distance: 81.0
click at [357, 205] on div "Atrodi un izraksti no dotā teikuma morfoloģiskos izteiksmes līdzekļus! ( 5 punk…" at bounding box center [634, 187] width 675 height 159
copy div "1. Laika apstākļa vārds - 2. Saiklis - 3. Īpašības vārds pārākajā pakāpē - 4. S…"
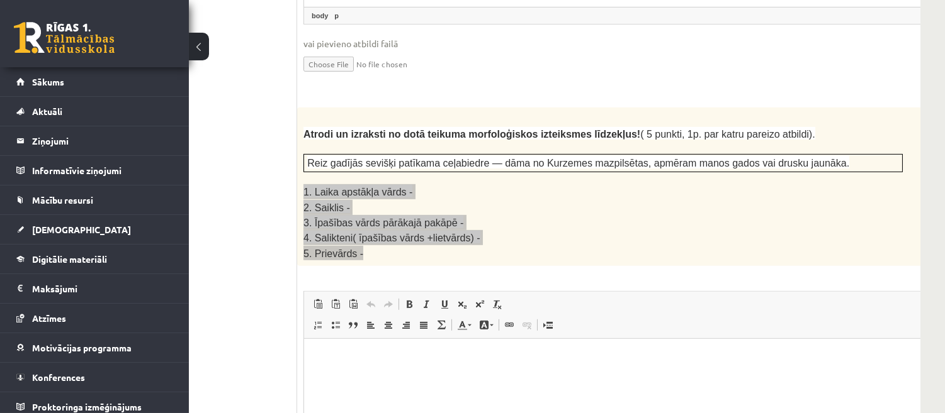
click at [348, 362] on p "Bagātinātā teksta redaktors, wiswyg-editor-user-answer-47434018731600" at bounding box center [634, 358] width 636 height 13
click at [415, 354] on p "**********" at bounding box center [617, 358] width 603 height 13
click at [373, 388] on body "**********" at bounding box center [634, 401] width 636 height 98
click at [371, 374] on p "**********" at bounding box center [617, 379] width 603 height 13
click at [408, 380] on p "**********" at bounding box center [617, 379] width 603 height 13
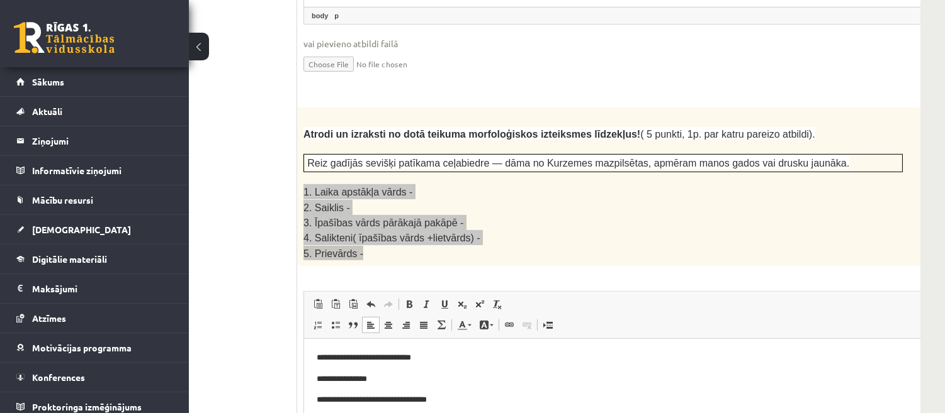
click at [459, 400] on p "**********" at bounding box center [617, 400] width 603 height 13
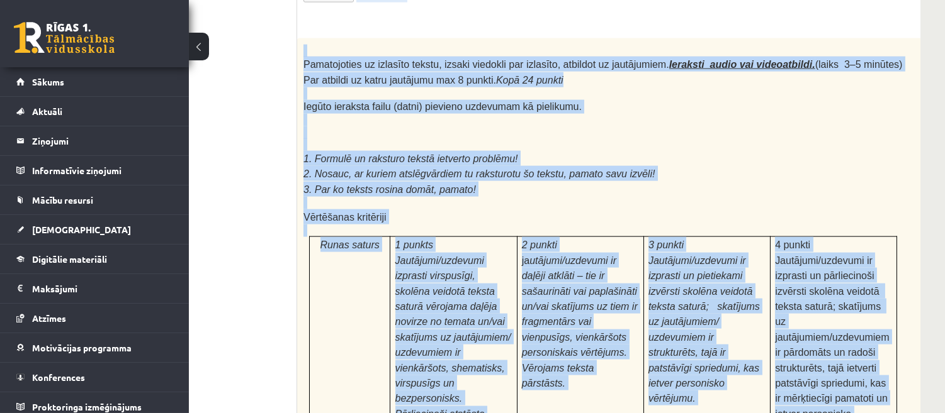
scroll to position [3997, 99]
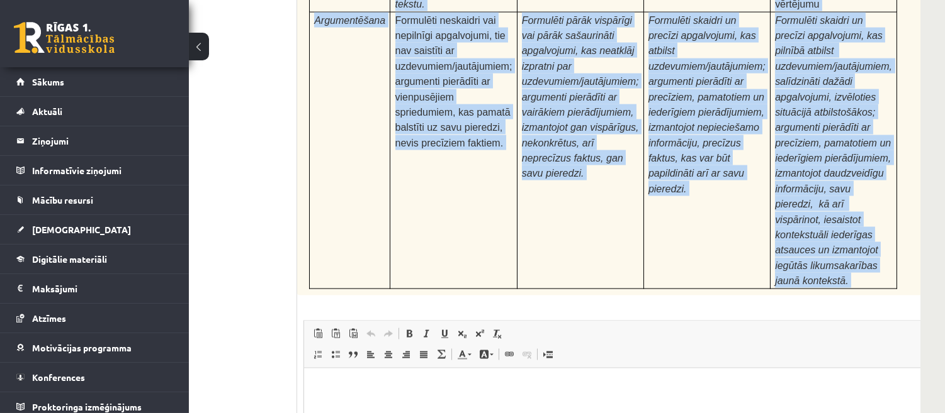
drag, startPoint x: 303, startPoint y: 123, endPoint x: 703, endPoint y: 82, distance: 402.3
copy form "Nosaki dotajiem vārdiem sastāvu ( Kopā 5 punkti, 1p. par katru pareizu atbildi)…"
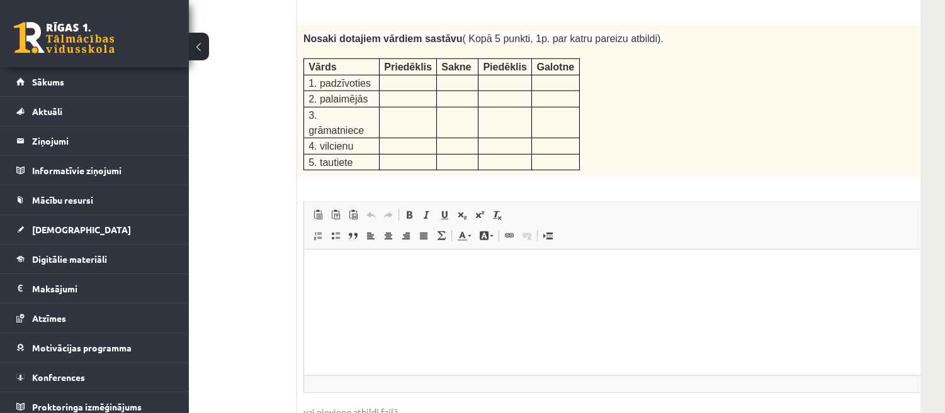
scroll to position [2125, 99]
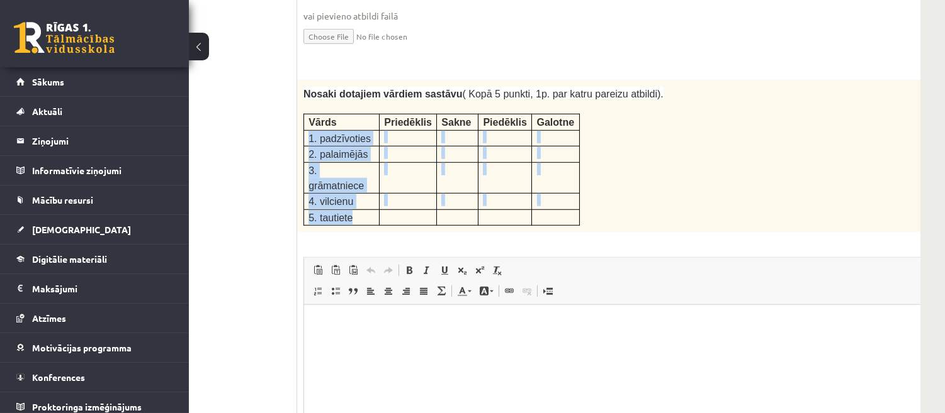
drag, startPoint x: 307, startPoint y: 85, endPoint x: 357, endPoint y: 143, distance: 76.3
click at [357, 143] on tbody "Vārds Priedēklis Sakne Piedēklis Galotne 1. padzīvoties 2. palaimējās 3. grāmat…" at bounding box center [442, 170] width 276 height 111
copy tbody "1. padzīvoties 2. palaimējās 3. grāmatniece 4. vilcienu 5. tautiete"
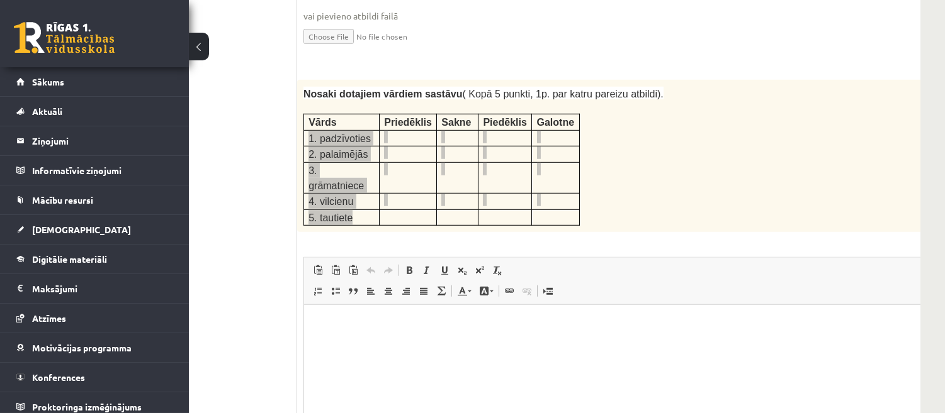
click at [361, 344] on html at bounding box center [633, 324] width 661 height 38
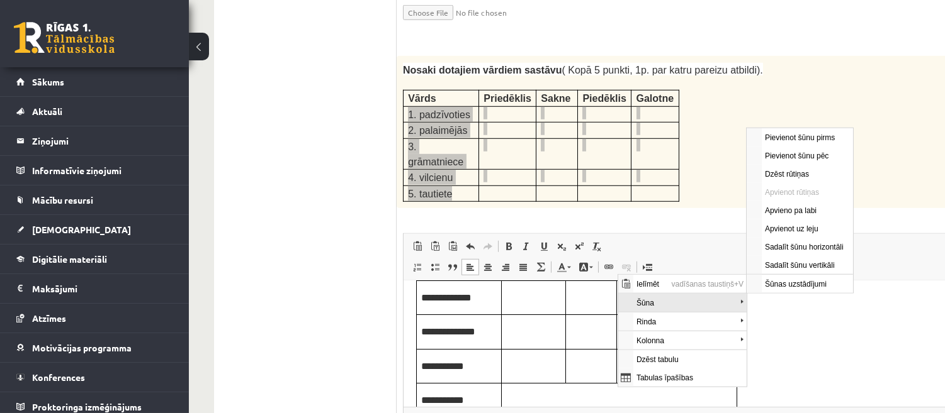
scroll to position [0, 0]
click at [651, 366] on span "Dzēst tabulu" at bounding box center [689, 360] width 113 height 18
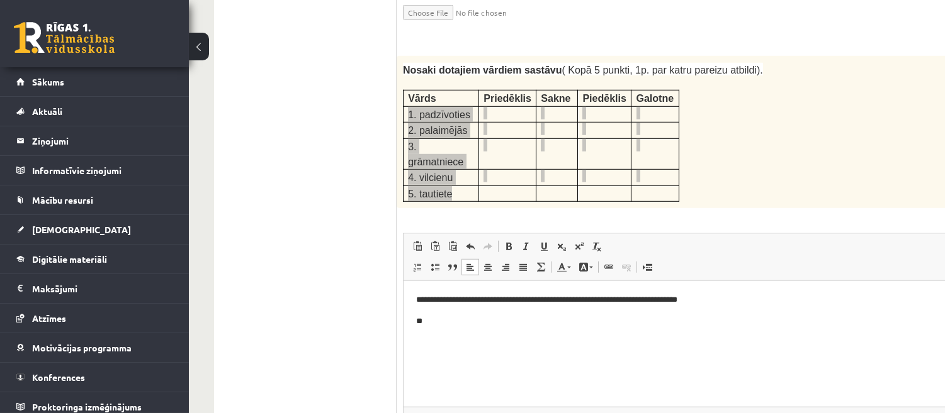
click at [409, 298] on html "**********" at bounding box center [733, 310] width 661 height 59
click at [432, 324] on p "**" at bounding box center [716, 321] width 603 height 13
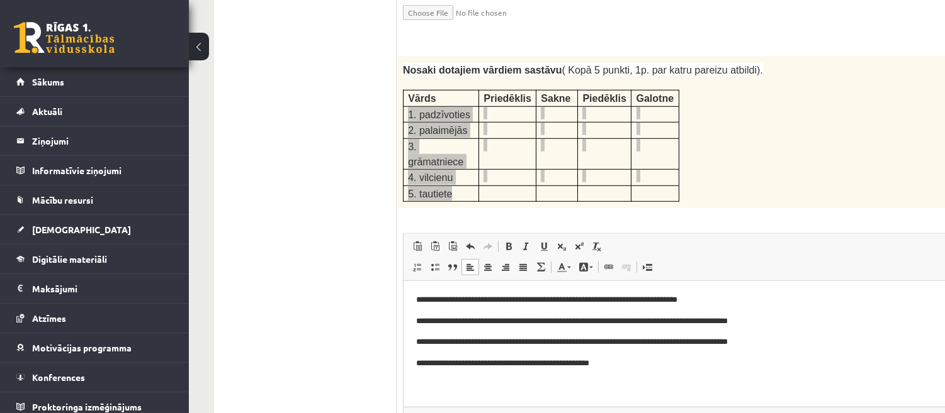
click at [547, 364] on p "**********" at bounding box center [716, 363] width 603 height 13
click at [598, 362] on p "**********" at bounding box center [716, 363] width 603 height 13
click at [468, 364] on p "**********" at bounding box center [716, 363] width 603 height 13
click at [619, 360] on p "**********" at bounding box center [716, 363] width 603 height 13
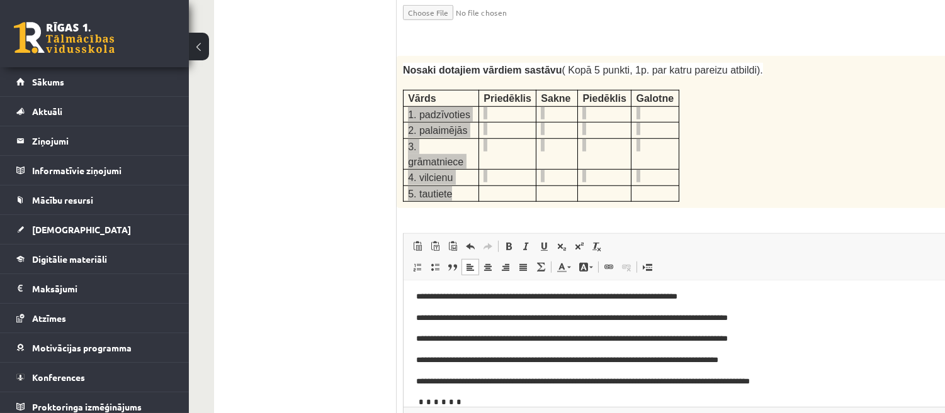
scroll to position [4, 0]
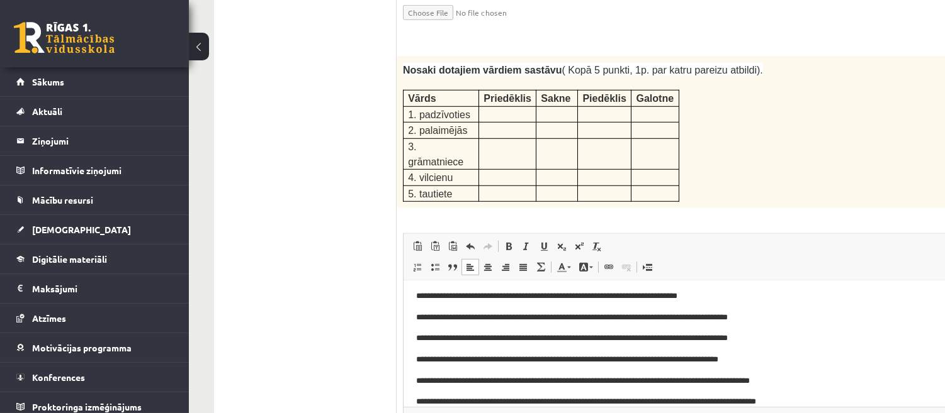
drag, startPoint x: 954, startPoint y: 235, endPoint x: 901, endPoint y: 64, distance: 179.9
click at [901, 64] on div "Nosaki dotajiem vārdiem sastāvu ( Kopā 5 punkti, 1p. par katru pareizu atbildi)…" at bounding box center [733, 132] width 675 height 152
drag, startPoint x: 949, startPoint y: 210, endPoint x: 879, endPoint y: 27, distance: 196.2
click at [879, 78] on p at bounding box center [702, 84] width 599 height 13
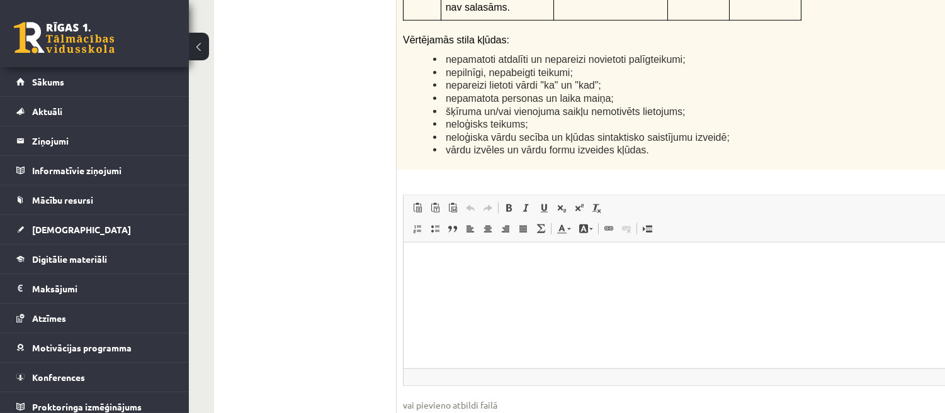
scroll to position [3133, 0]
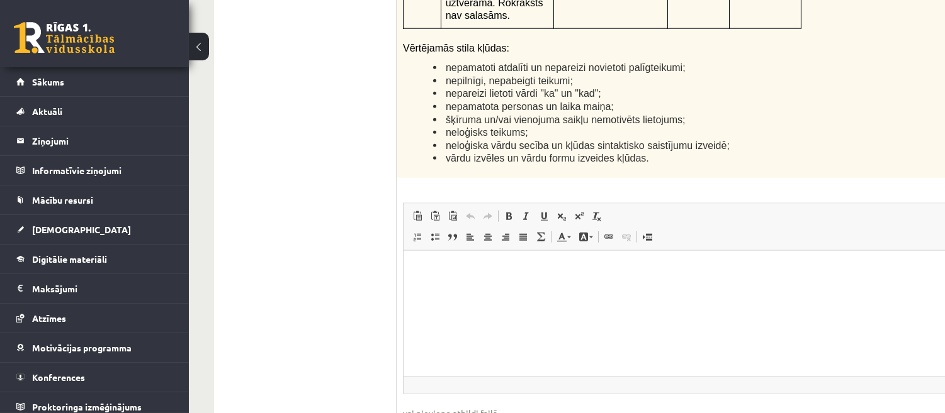
click at [447, 289] on html at bounding box center [733, 269] width 661 height 38
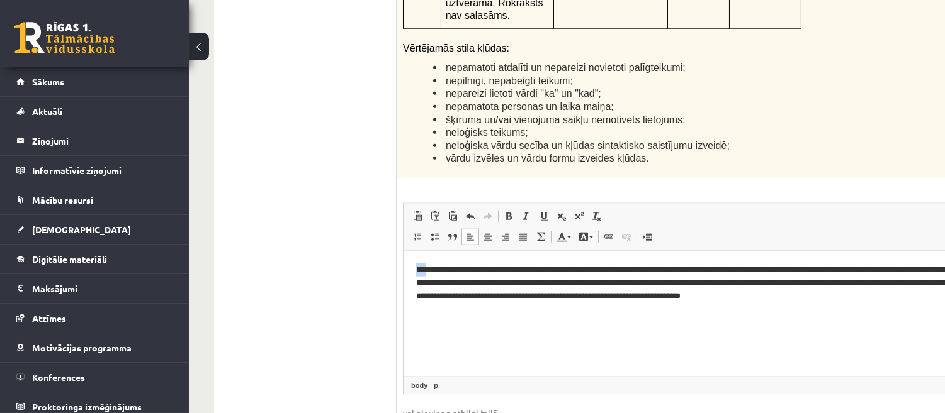
drag, startPoint x: 425, startPoint y: 268, endPoint x: 410, endPoint y: 267, distance: 15.2
click at [410, 267] on html "**********" at bounding box center [733, 282] width 661 height 64
click at [420, 269] on p "**********" at bounding box center [716, 282] width 603 height 39
click at [722, 268] on p "**********" at bounding box center [716, 282] width 603 height 39
drag, startPoint x: 774, startPoint y: 267, endPoint x: 718, endPoint y: 267, distance: 56.0
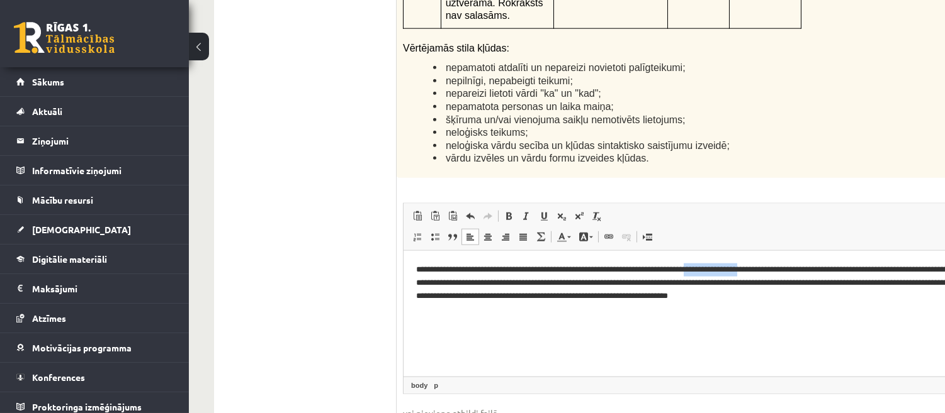
click at [718, 267] on p "**********" at bounding box center [716, 282] width 603 height 39
click at [721, 269] on p "**********" at bounding box center [716, 282] width 603 height 39
click at [716, 269] on p "**********" at bounding box center [716, 282] width 603 height 39
click at [714, 269] on p "**********" at bounding box center [716, 282] width 603 height 39
click at [754, 268] on p "**********" at bounding box center [716, 282] width 603 height 39
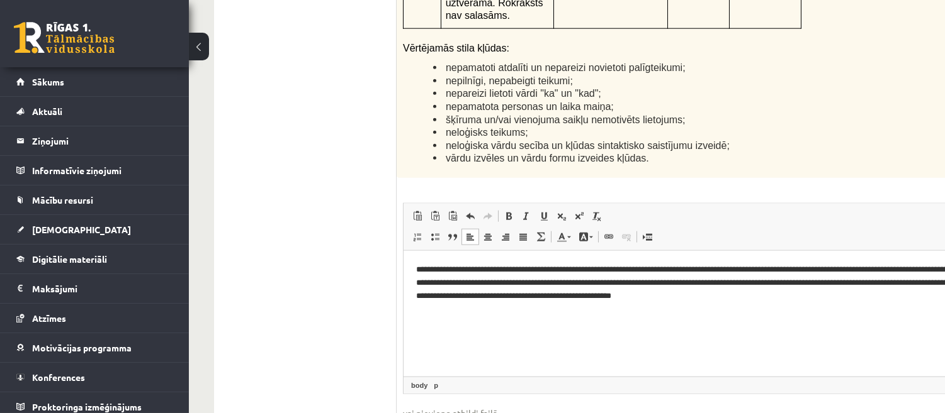
click at [790, 279] on p "**********" at bounding box center [716, 282] width 603 height 39
click at [792, 284] on p "**********" at bounding box center [716, 282] width 603 height 39
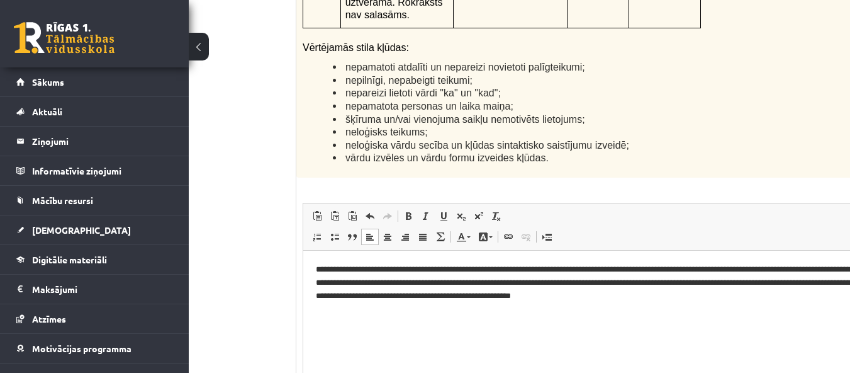
scroll to position [4, 0]
drag, startPoint x: 765, startPoint y: 1, endPoint x: 429, endPoint y: 271, distance: 430.7
click at [429, 271] on fieldset "**********" at bounding box center [634, 330] width 662 height 255
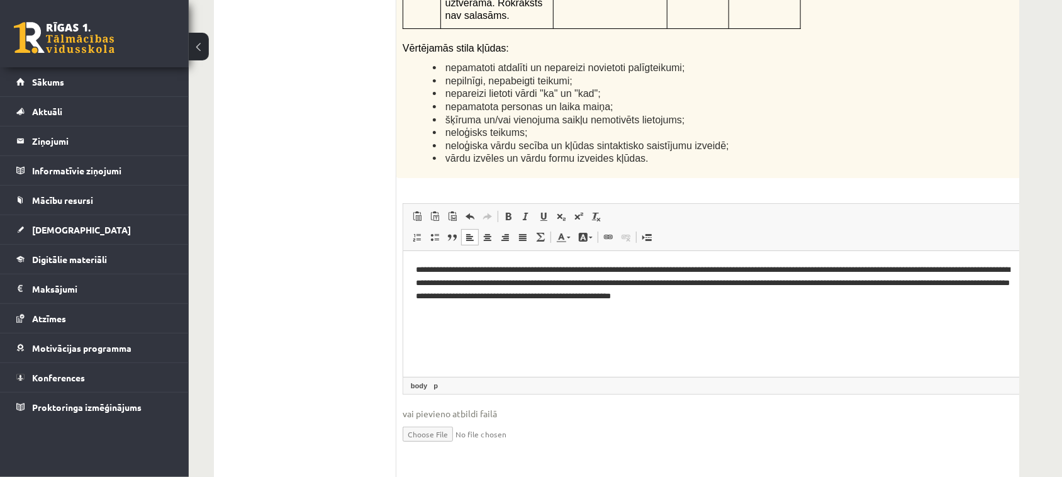
scroll to position [4, 0]
drag, startPoint x: 537, startPoint y: 120, endPoint x: 539, endPoint y: 284, distance: 164.9
click at [539, 284] on fieldset "**********" at bounding box center [734, 330] width 662 height 255
click at [581, 295] on p "**********" at bounding box center [716, 282] width 603 height 39
click at [546, 295] on p "**********" at bounding box center [716, 282] width 603 height 39
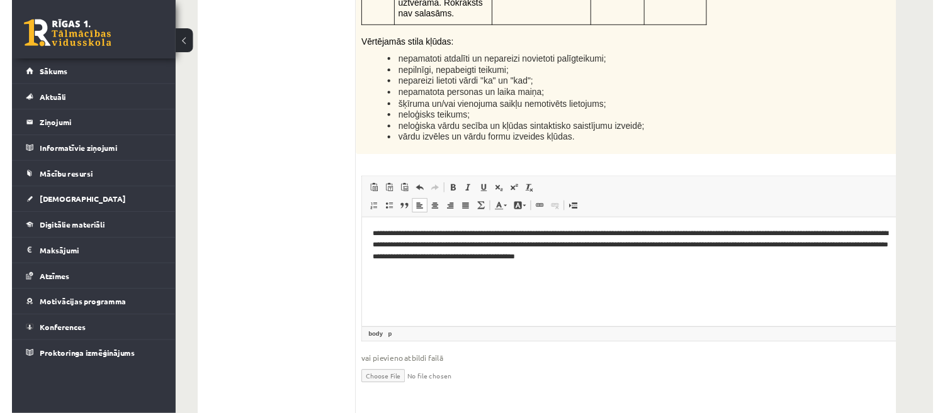
scroll to position [3133, 0]
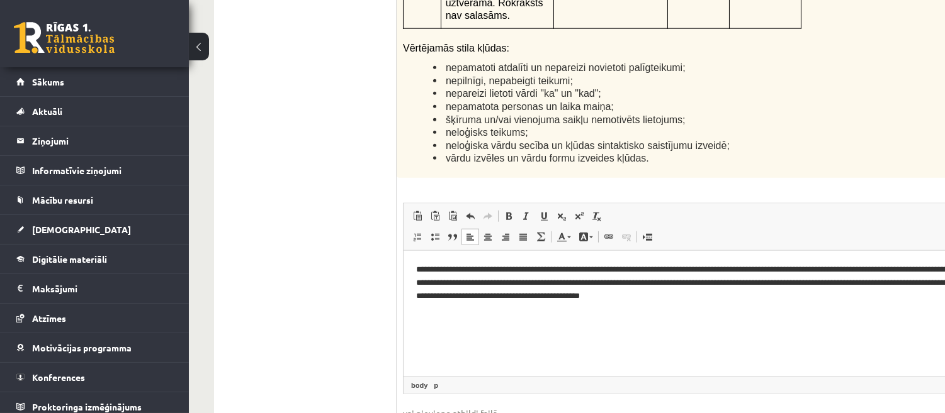
drag, startPoint x: 435, startPoint y: 26, endPoint x: 328, endPoint y: 246, distance: 244.3
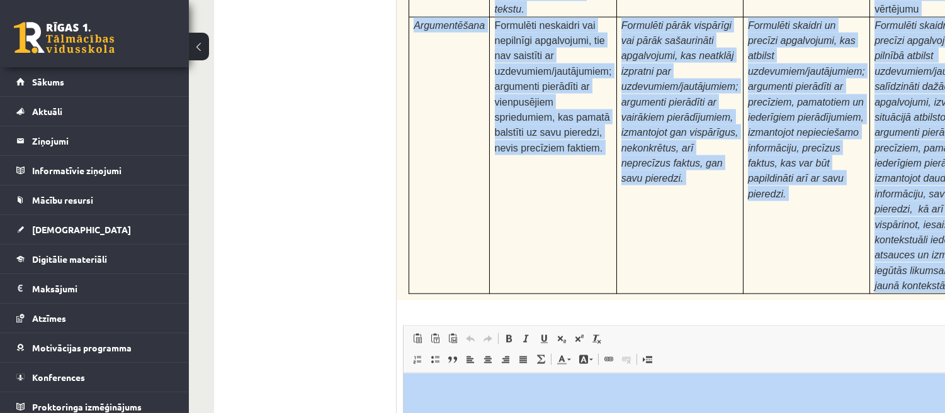
scroll to position [3997, 0]
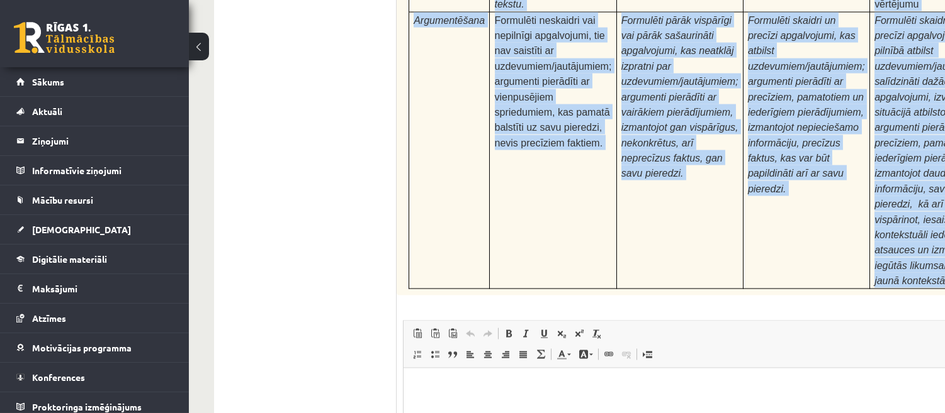
drag, startPoint x: 806, startPoint y: 558, endPoint x: 696, endPoint y: 462, distance: 145.4
copy div "Pamatojoties uz izlasīto tekstu, izsaki viedokli par izlasīto, atbildot uz jaut…"
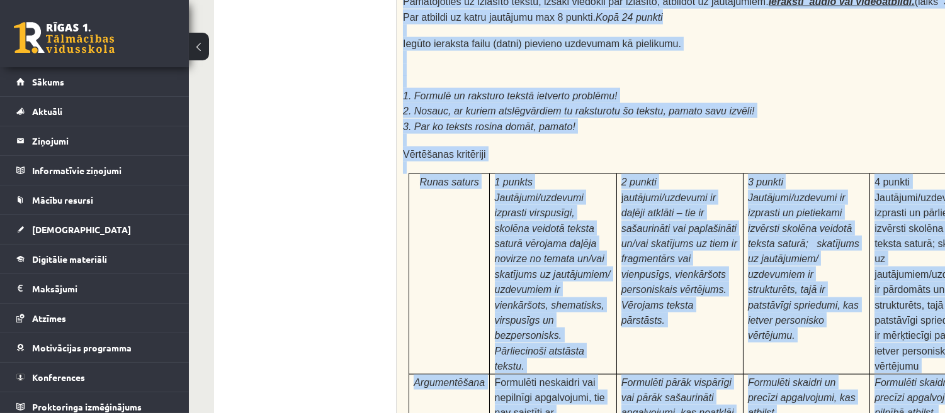
scroll to position [3273, 0]
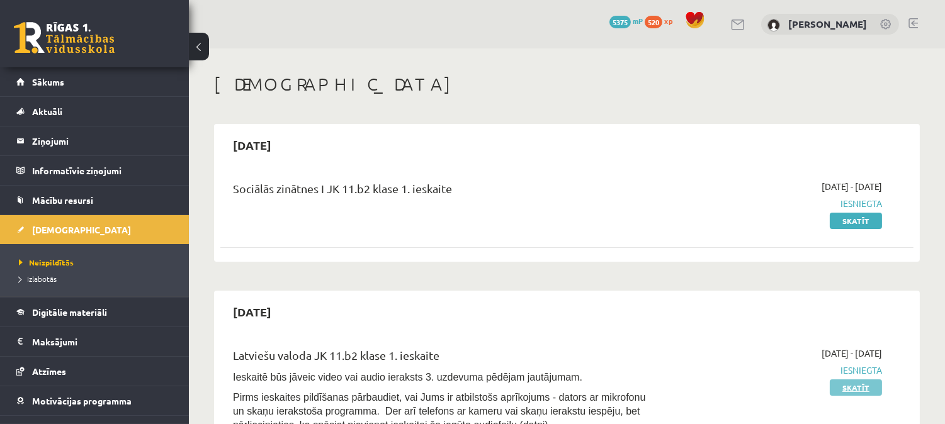
click at [832, 388] on link "Skatīt" at bounding box center [855, 387] width 52 height 16
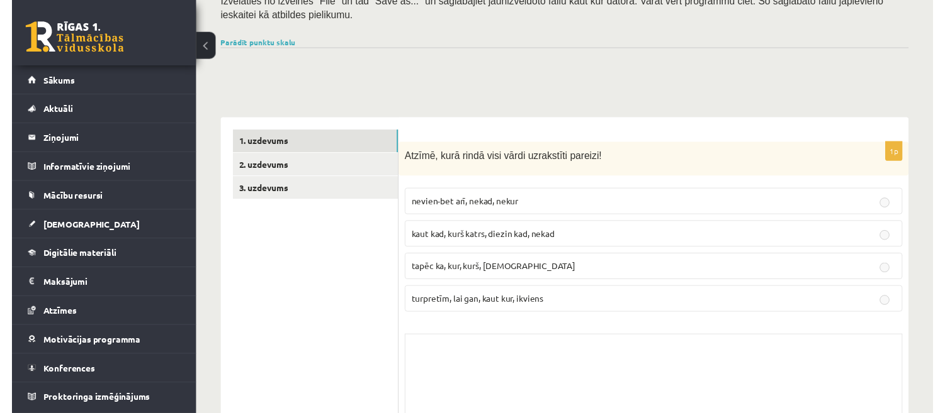
scroll to position [284, 0]
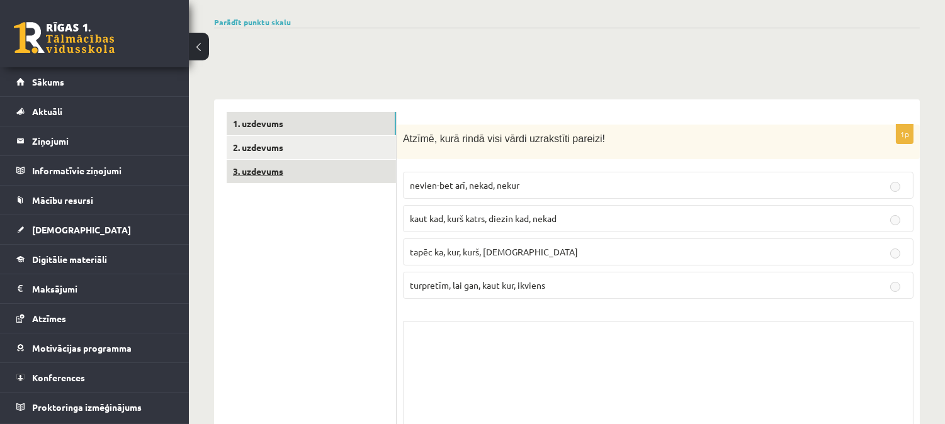
click at [349, 160] on link "3. uzdevums" at bounding box center [311, 171] width 169 height 23
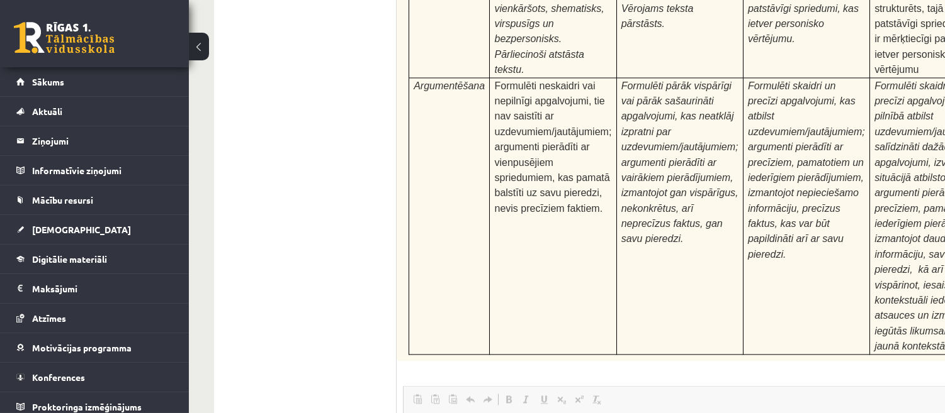
scroll to position [4997, 0]
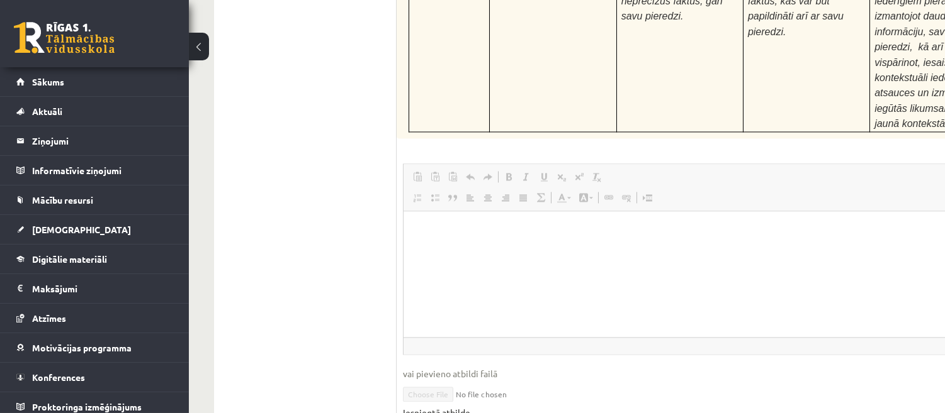
click at [411, 407] on link "Iesniegtā atbilde" at bounding box center [436, 413] width 67 height 13
click at [62, 84] on span "Sākums" at bounding box center [48, 81] width 32 height 11
